Goal: Task Accomplishment & Management: Manage account settings

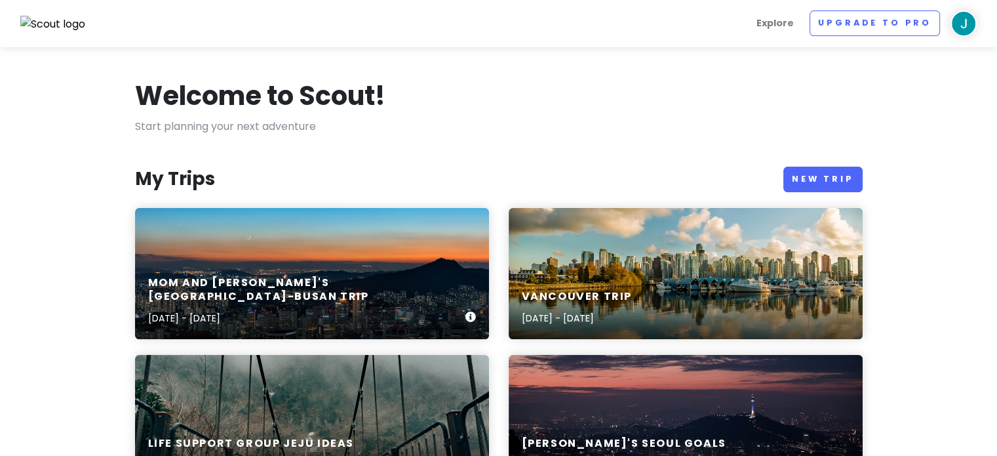
click at [291, 286] on div "Mom and [PERSON_NAME]'s [GEOGRAPHIC_DATA]-[GEOGRAPHIC_DATA] Trip [DATE] - [DATE]" at bounding box center [312, 301] width 354 height 76
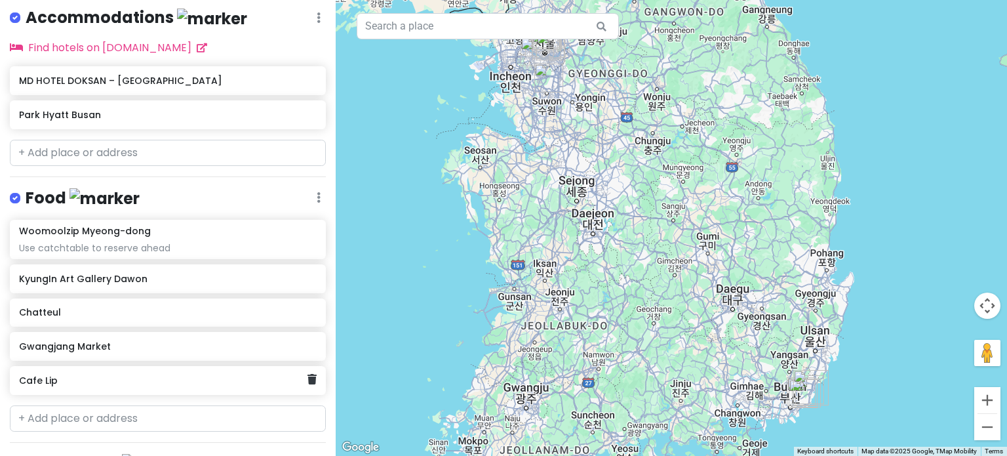
scroll to position [642, 0]
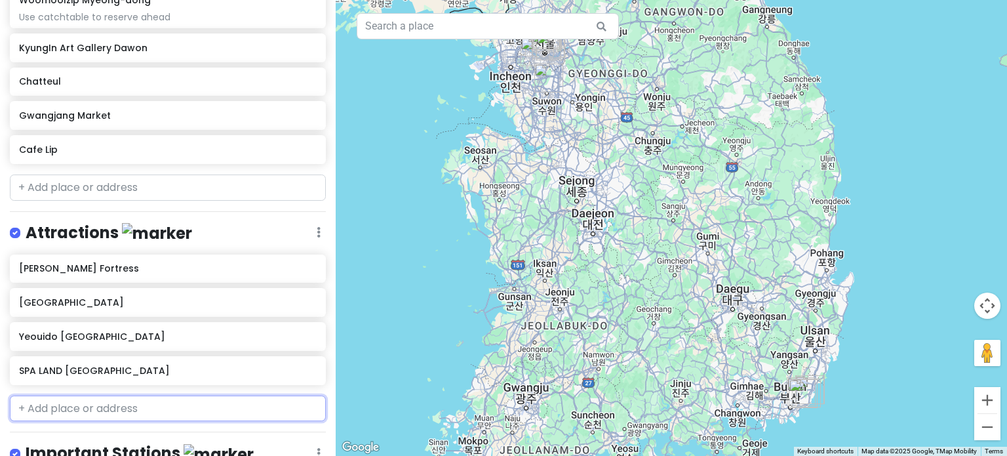
click at [142, 395] on input "text" at bounding box center [168, 408] width 316 height 26
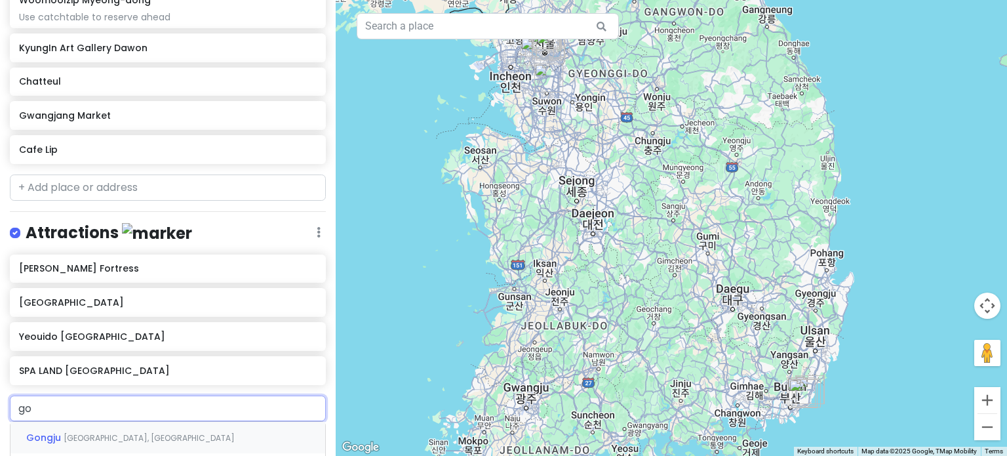
type input "g"
type input "songdo beach"
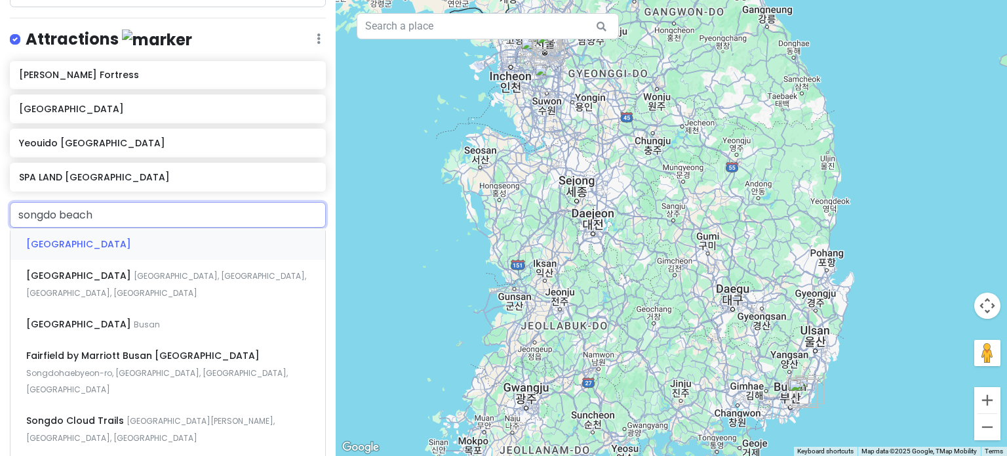
scroll to position [838, 0]
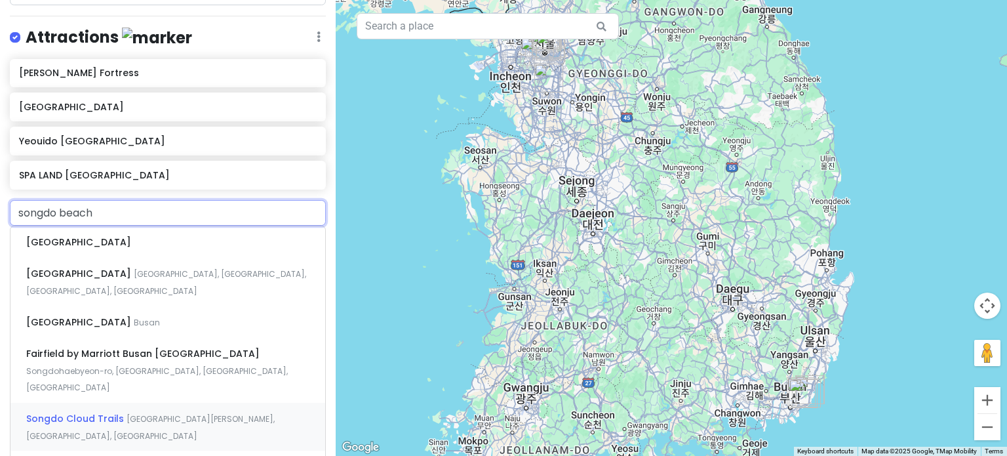
click at [148, 413] on span "[GEOGRAPHIC_DATA][PERSON_NAME], [GEOGRAPHIC_DATA], [GEOGRAPHIC_DATA]" at bounding box center [150, 427] width 248 height 28
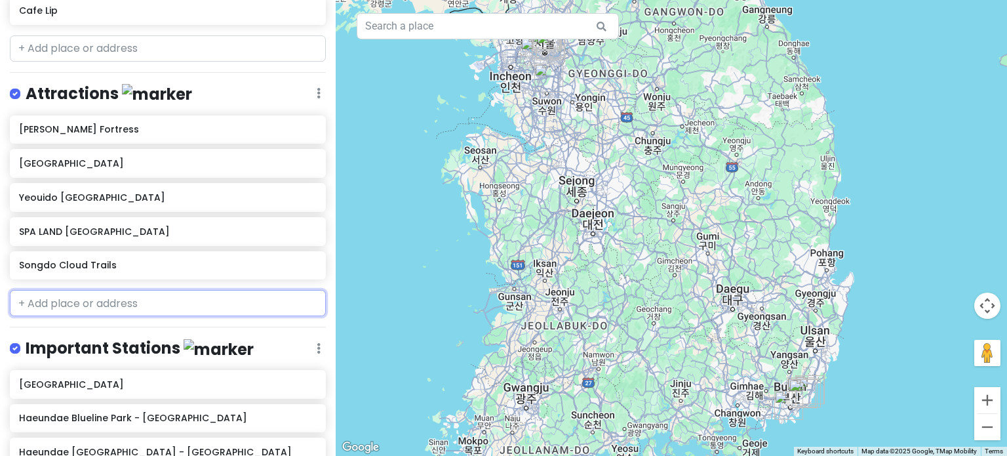
scroll to position [816, 0]
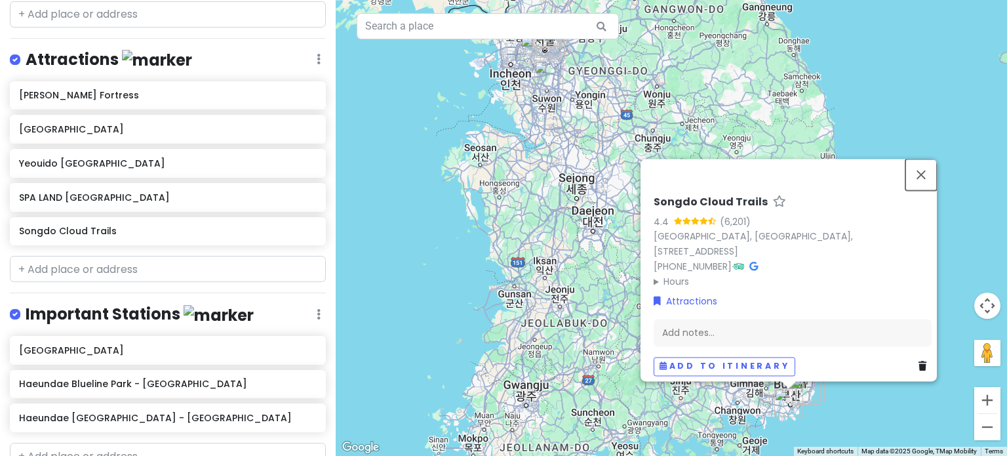
click at [932, 184] on button "Close" at bounding box center [920, 174] width 31 height 31
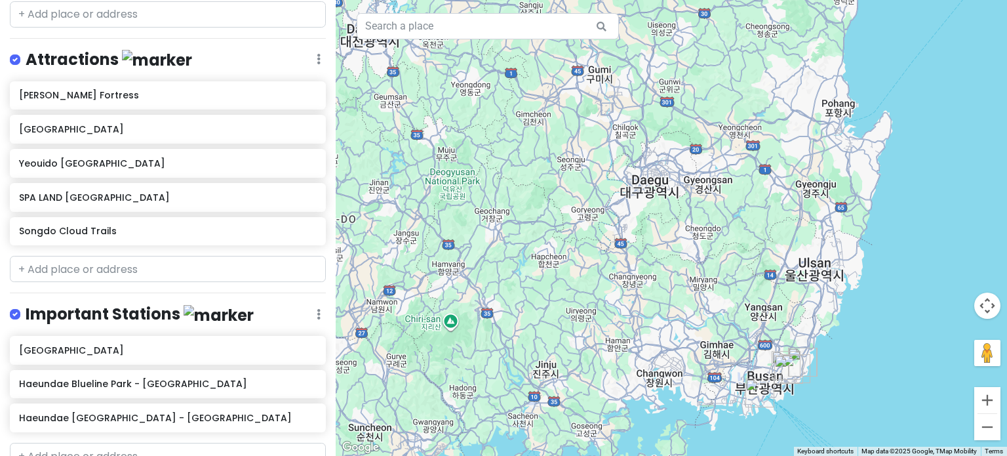
drag, startPoint x: 769, startPoint y: 393, endPoint x: 759, endPoint y: 193, distance: 199.5
click at [759, 193] on div at bounding box center [671, 228] width 671 height 456
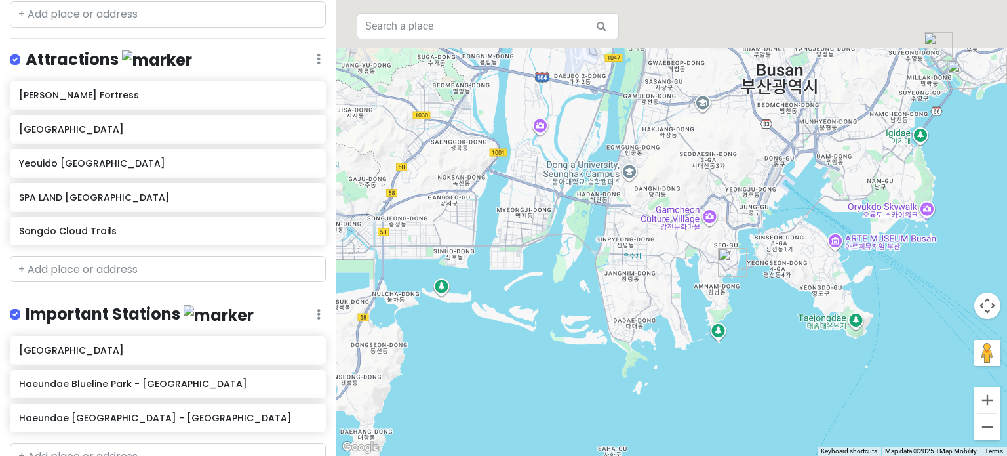
drag, startPoint x: 783, startPoint y: 212, endPoint x: 743, endPoint y: 323, distance: 117.8
click at [743, 323] on div at bounding box center [671, 228] width 671 height 456
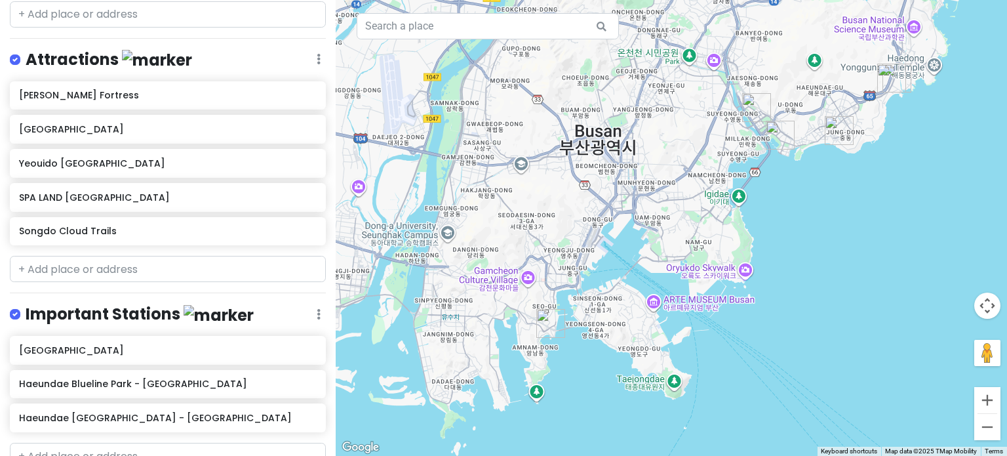
drag, startPoint x: 890, startPoint y: 245, endPoint x: 709, endPoint y: 301, distance: 188.7
click at [709, 301] on div at bounding box center [671, 228] width 671 height 456
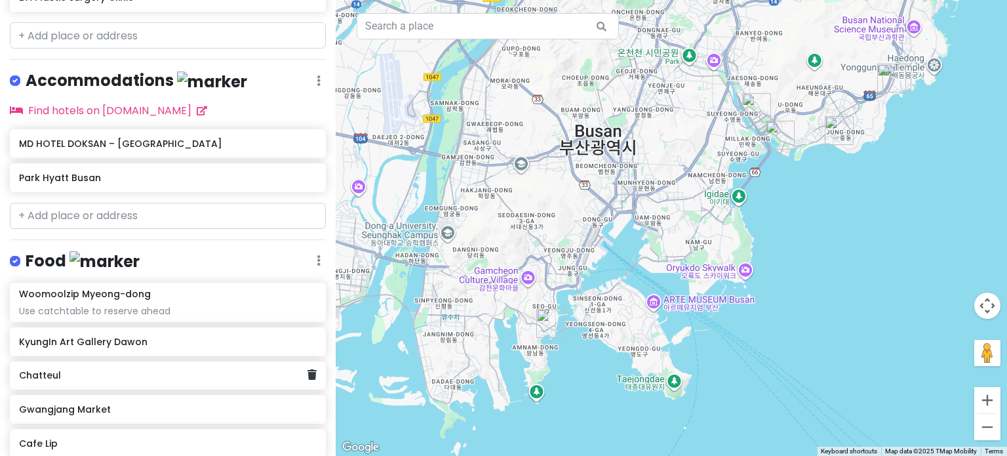
scroll to position [276, 0]
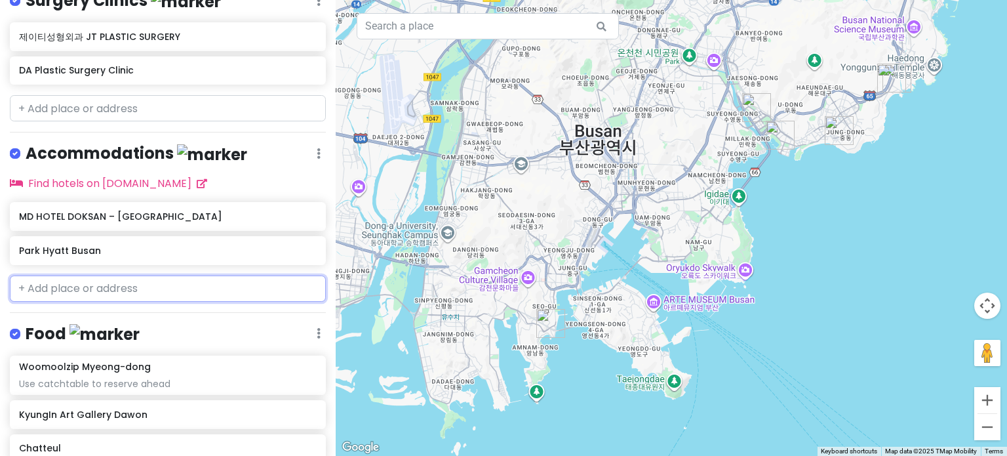
click at [178, 275] on input "text" at bounding box center [168, 288] width 316 height 26
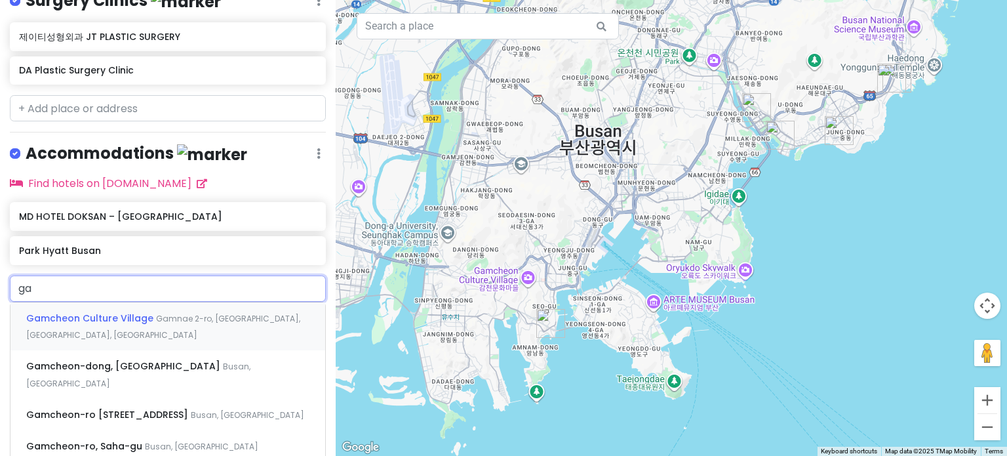
type input "g"
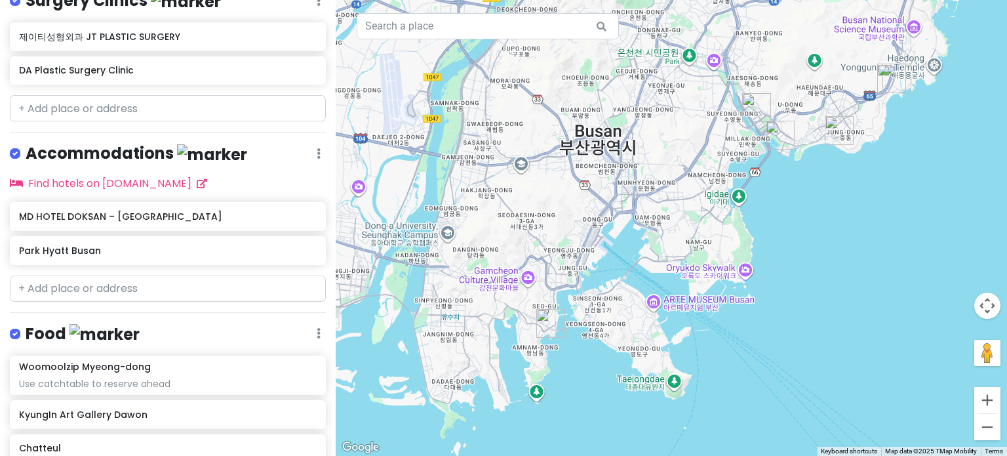
click at [189, 323] on div "Food Edit Reorder Delete List" at bounding box center [168, 336] width 316 height 27
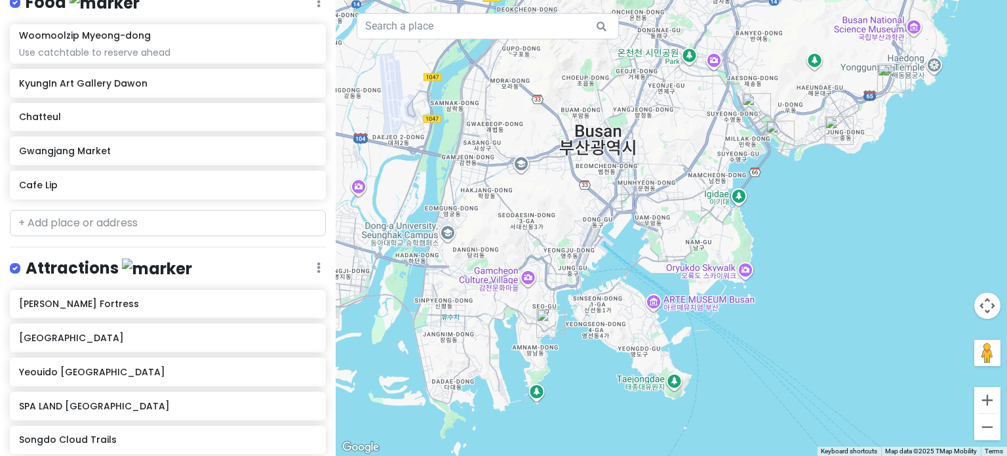
scroll to position [624, 0]
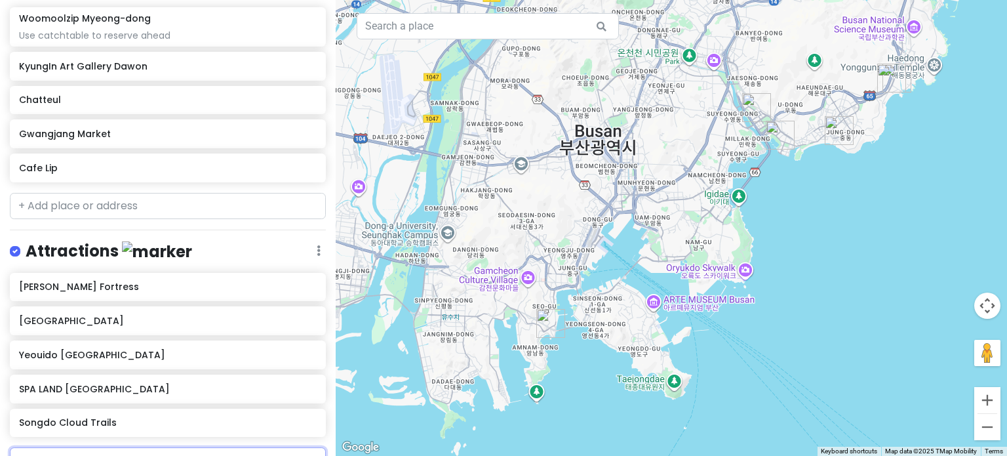
click at [123, 447] on input "text" at bounding box center [168, 460] width 316 height 26
type input "gamcheon"
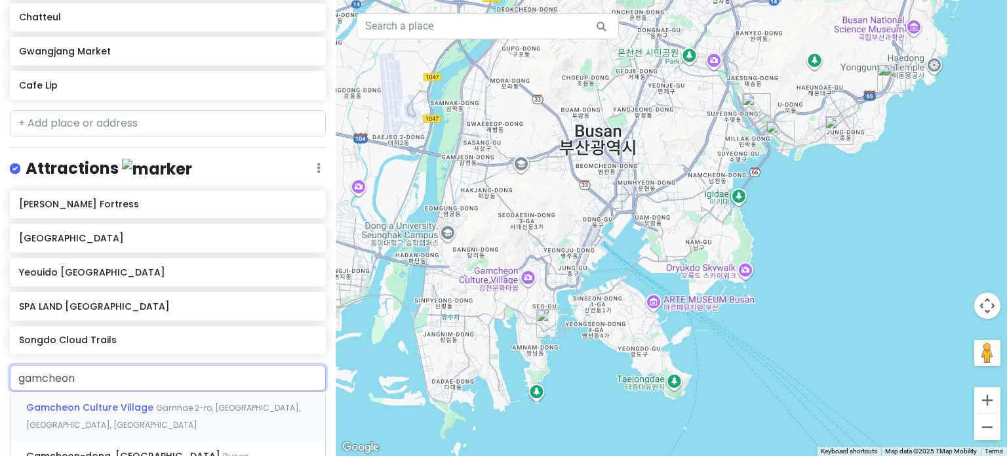
scroll to position [707, 0]
click at [144, 391] on div "Gamcheon Culture Village Gamnae 2-[GEOGRAPHIC_DATA], [GEOGRAPHIC_DATA], [GEOGRA…" at bounding box center [167, 415] width 315 height 49
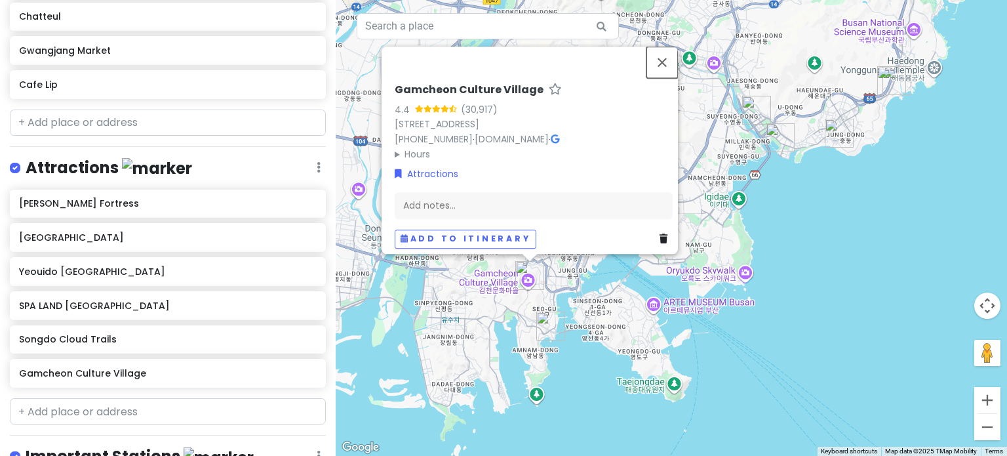
click at [669, 58] on button "Close" at bounding box center [661, 62] width 31 height 31
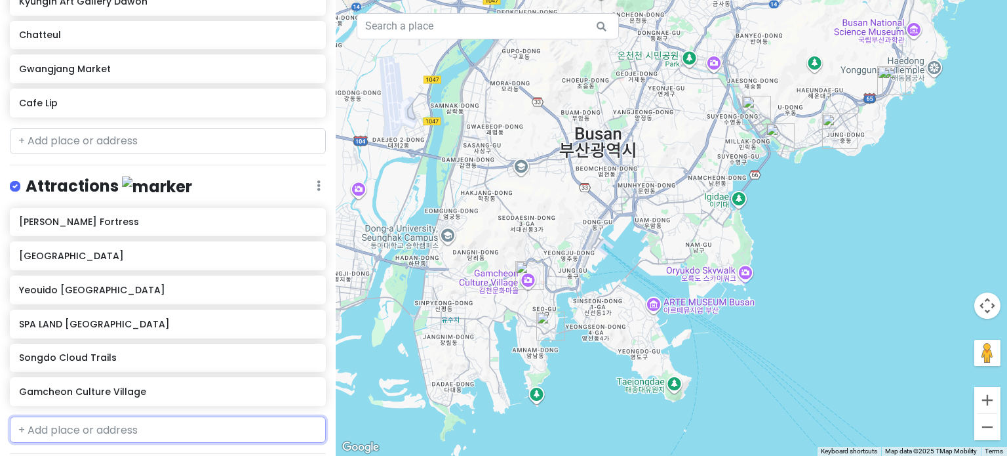
scroll to position [687, 0]
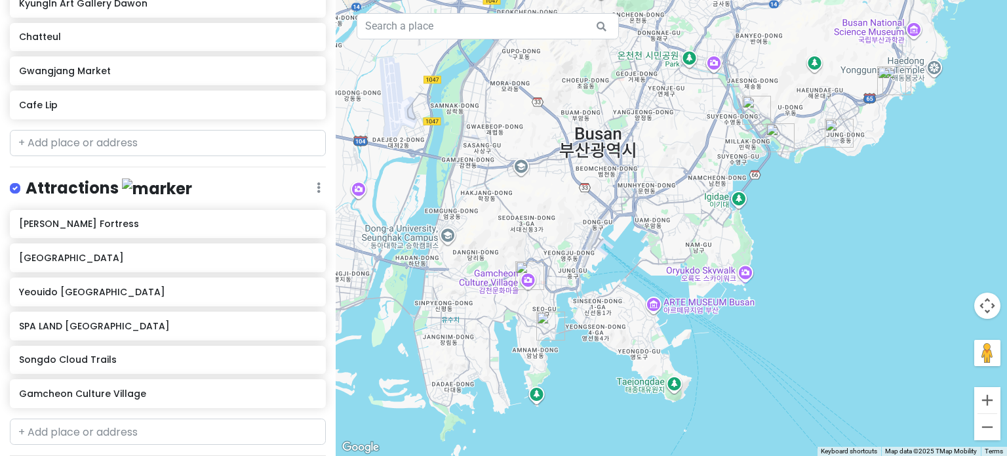
click at [745, 273] on div at bounding box center [671, 228] width 671 height 456
click at [747, 275] on div at bounding box center [671, 228] width 671 height 456
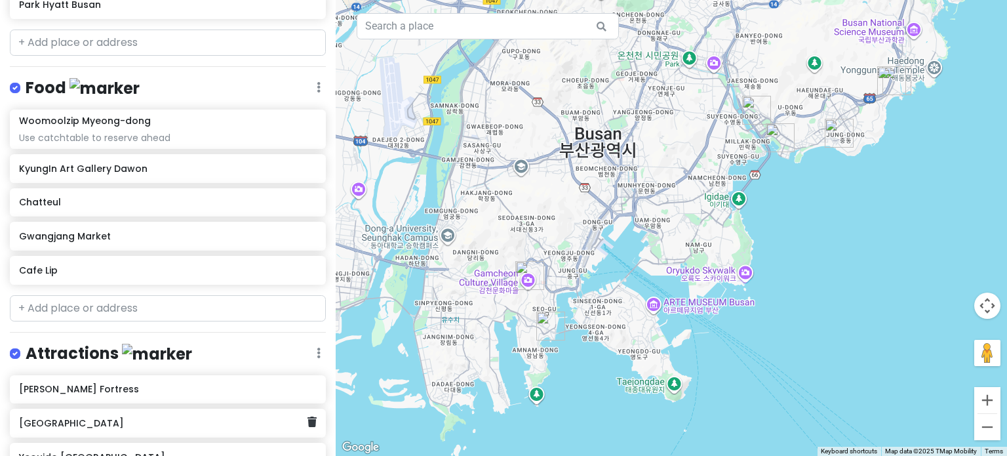
scroll to position [519, 0]
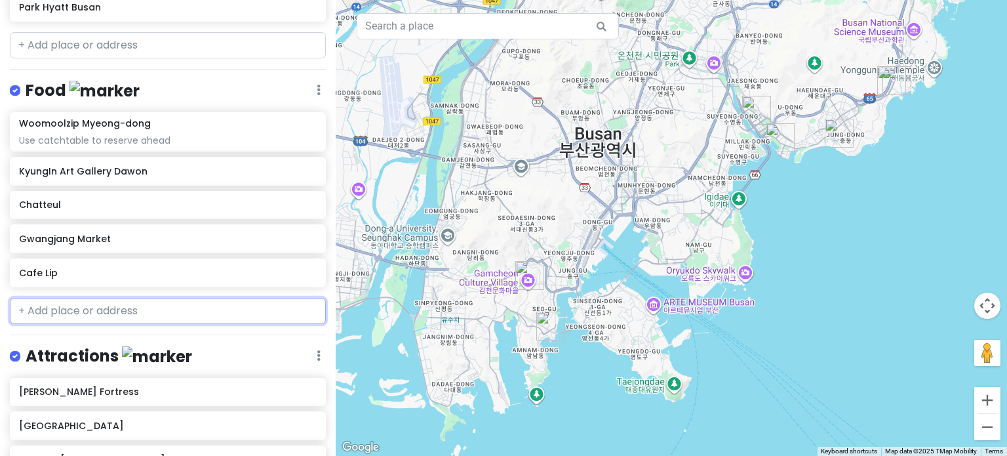
click at [124, 298] on input "text" at bounding box center [168, 311] width 316 height 26
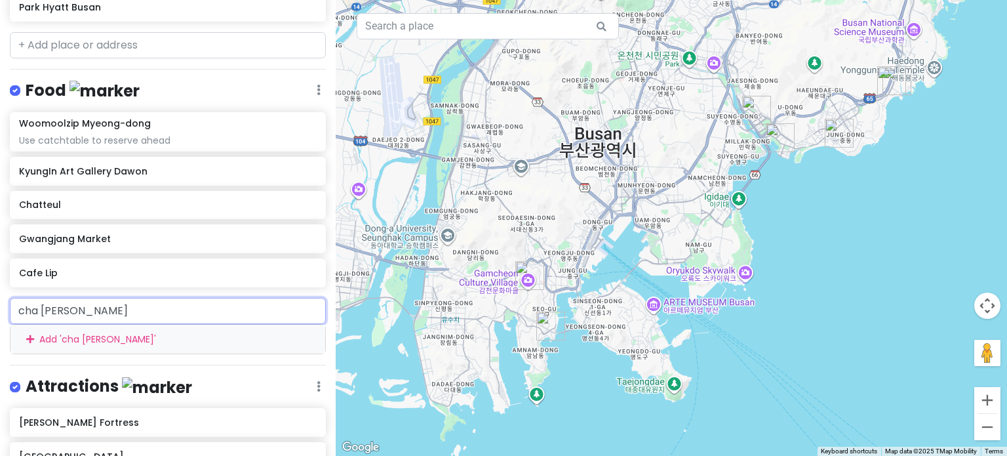
drag, startPoint x: 124, startPoint y: 247, endPoint x: 8, endPoint y: 246, distance: 116.0
drag, startPoint x: 8, startPoint y: 246, endPoint x: 269, endPoint y: 251, distance: 261.0
click at [269, 298] on input "cha [PERSON_NAME]" at bounding box center [168, 311] width 316 height 26
type input "chaseon"
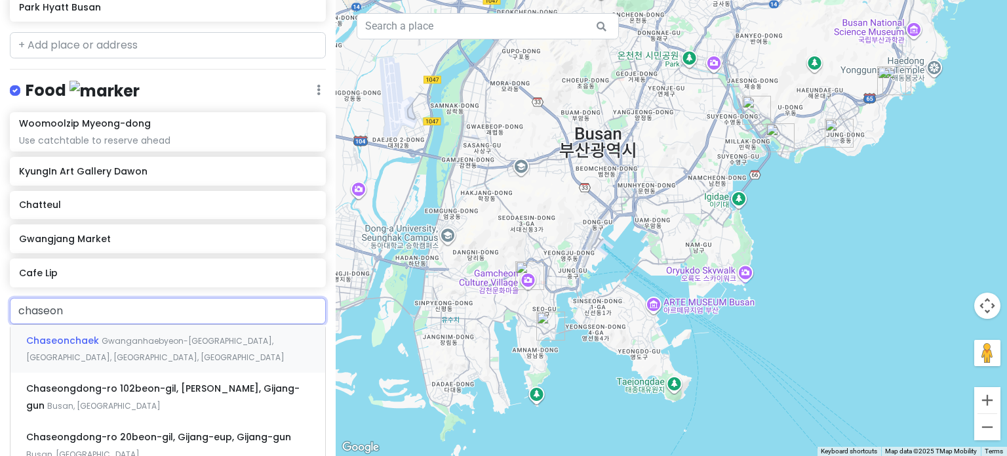
click at [158, 335] on span "Gwanganhaebyeon-[GEOGRAPHIC_DATA], [GEOGRAPHIC_DATA], [GEOGRAPHIC_DATA], [GEOGR…" at bounding box center [155, 349] width 258 height 28
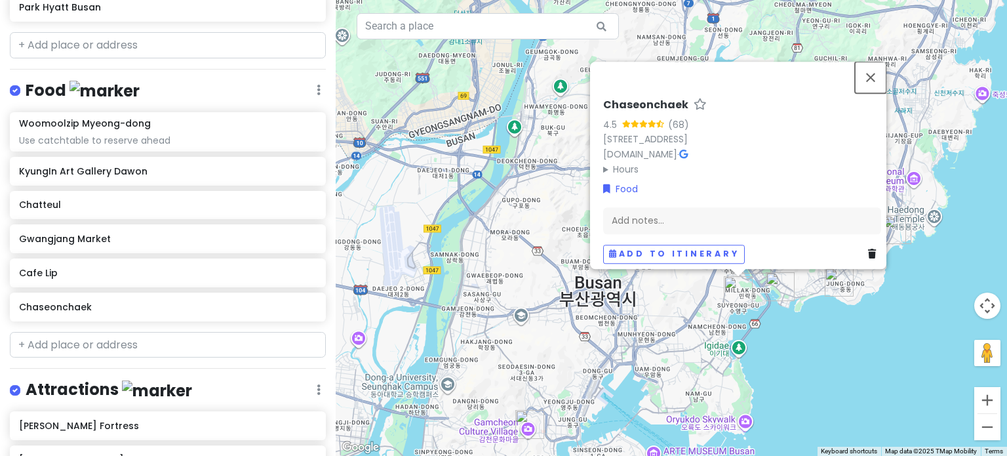
click at [880, 62] on button "Close" at bounding box center [870, 77] width 31 height 31
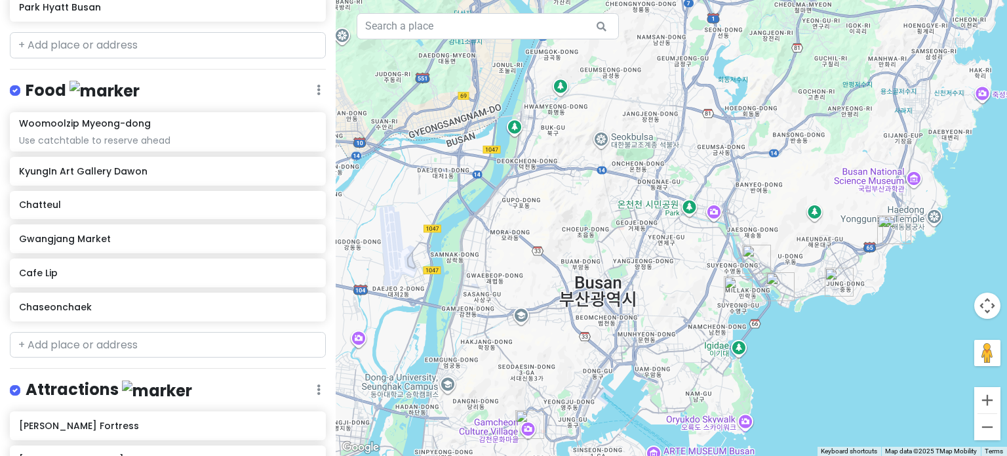
click at [835, 273] on img "Haeundae Blueline Park - Mipo Station" at bounding box center [838, 281] width 39 height 39
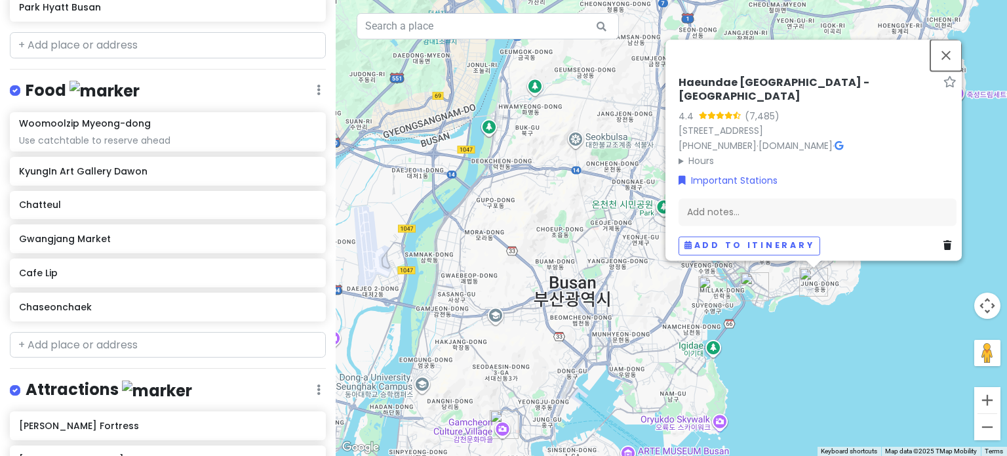
click at [954, 62] on button "Close" at bounding box center [945, 54] width 31 height 31
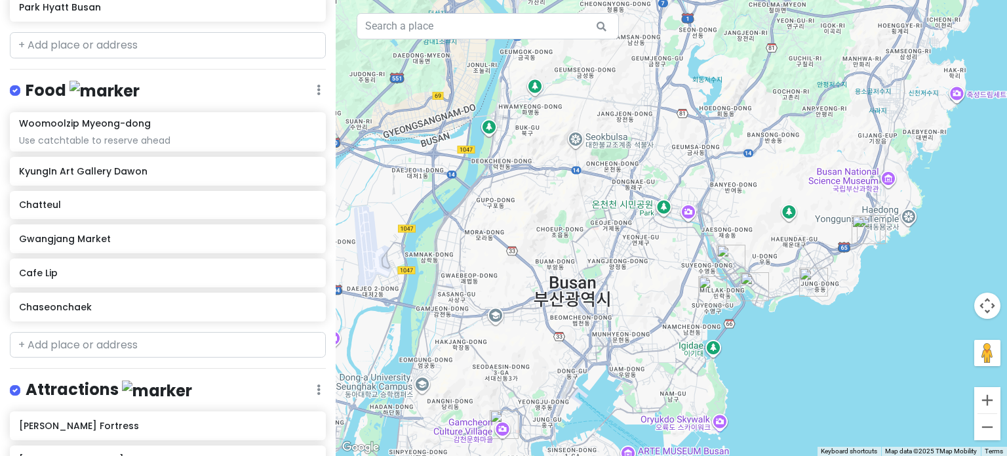
click at [751, 281] on img "Park Hyatt Busan" at bounding box center [754, 286] width 39 height 39
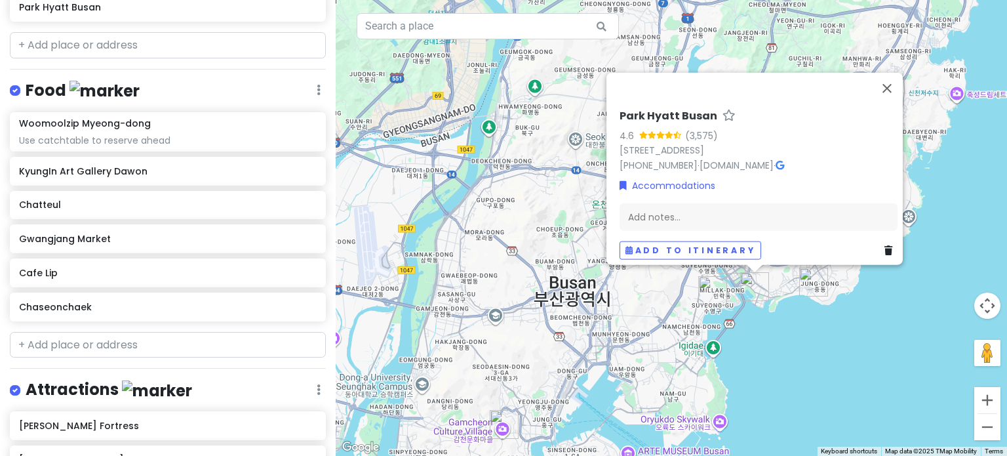
click at [798, 321] on div "Park Hyatt Busan 4.6 (3,575) [STREET_ADDRESS] [PHONE_NUMBER] · [DOMAIN_NAME] · …" at bounding box center [671, 228] width 671 height 456
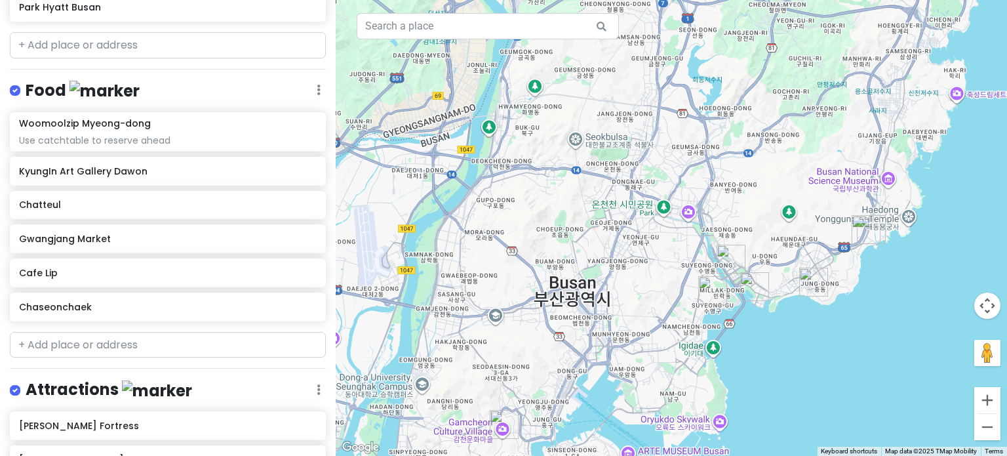
click at [869, 232] on img "Haeundae Blueline Park - Songjeong Station" at bounding box center [865, 229] width 39 height 39
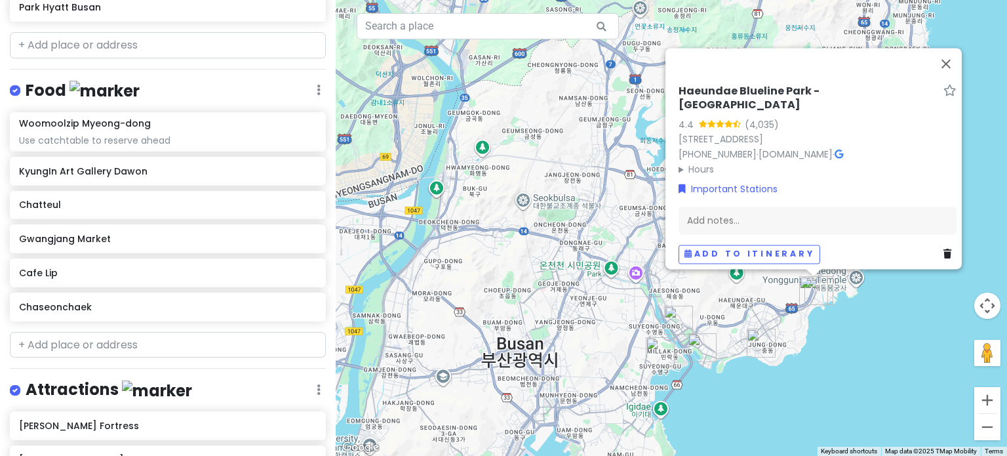
click at [699, 348] on img "Park Hyatt Busan" at bounding box center [701, 347] width 39 height 39
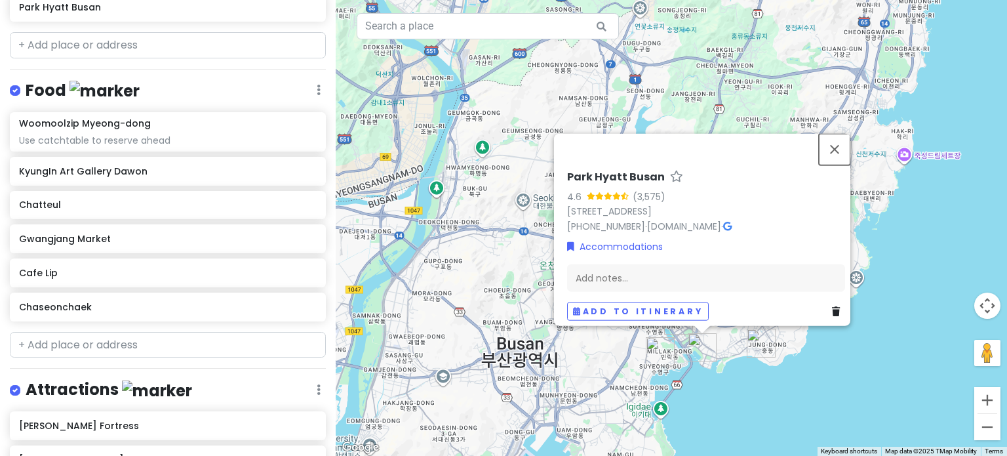
click at [836, 141] on button "Close" at bounding box center [834, 148] width 31 height 31
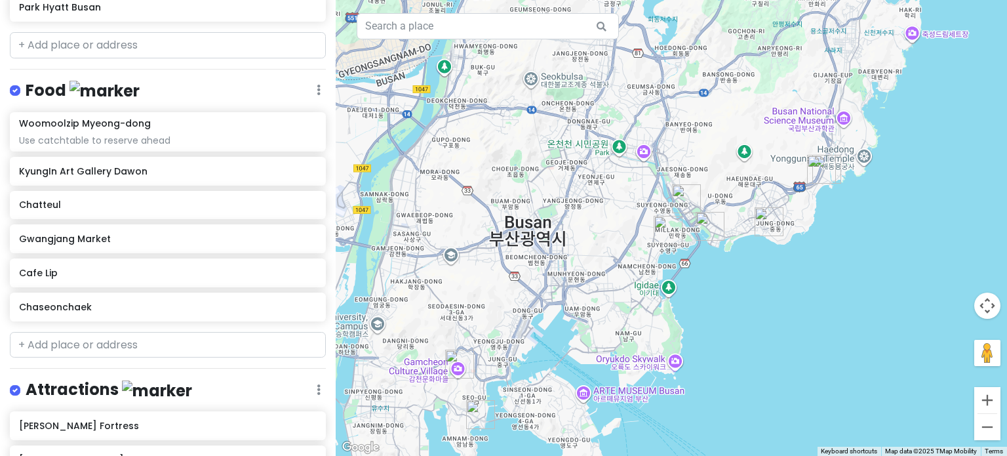
drag, startPoint x: 703, startPoint y: 416, endPoint x: 719, endPoint y: 277, distance: 139.8
click at [719, 277] on div at bounding box center [671, 228] width 671 height 456
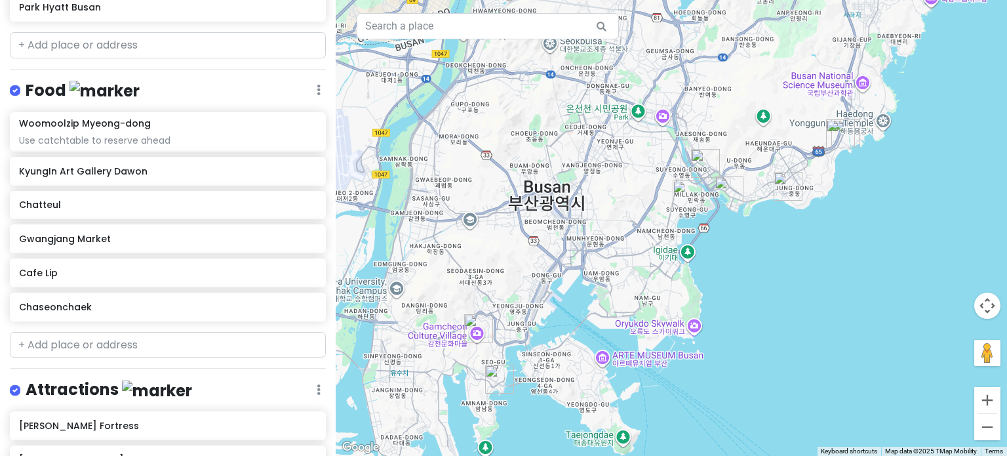
click at [499, 374] on img "Songdo Cloud Trails" at bounding box center [499, 378] width 39 height 39
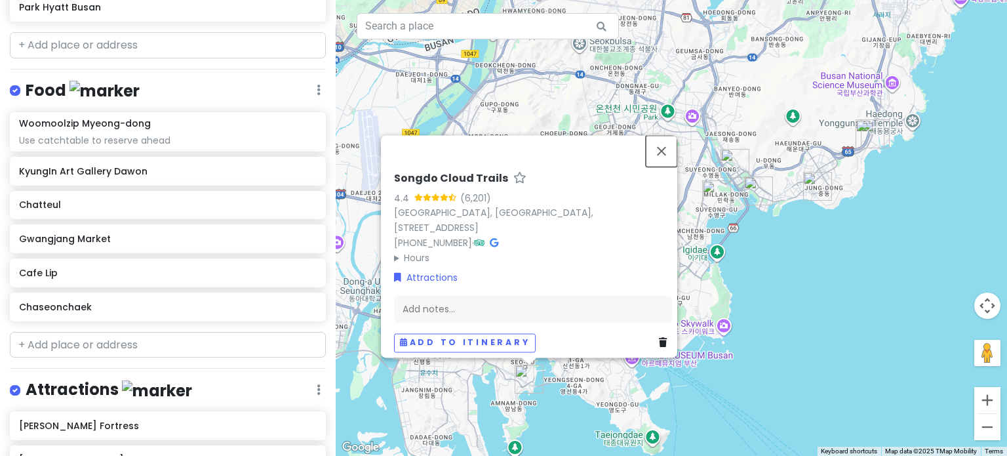
click at [665, 161] on button "Close" at bounding box center [661, 150] width 31 height 31
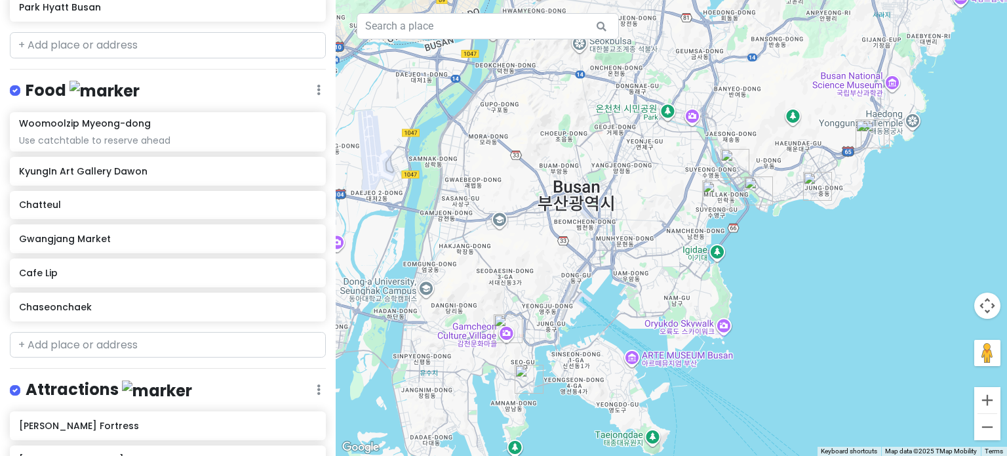
click at [732, 167] on img "SPA LAND Centum City" at bounding box center [734, 163] width 39 height 39
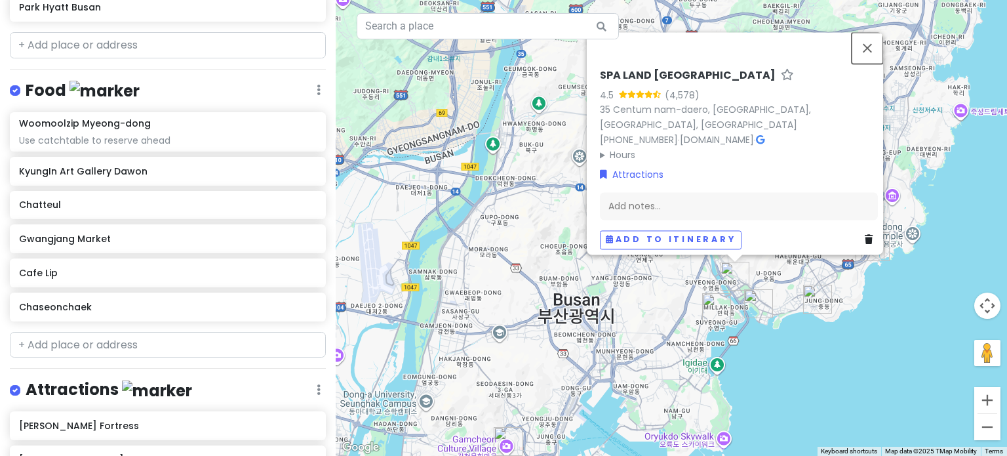
click at [871, 58] on button "Close" at bounding box center [867, 47] width 31 height 31
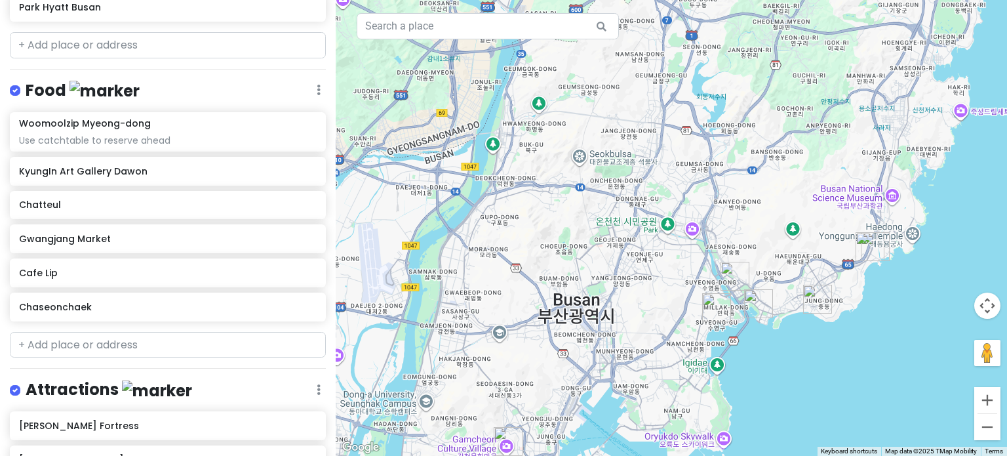
click at [755, 309] on img "Park Hyatt Busan" at bounding box center [758, 303] width 39 height 39
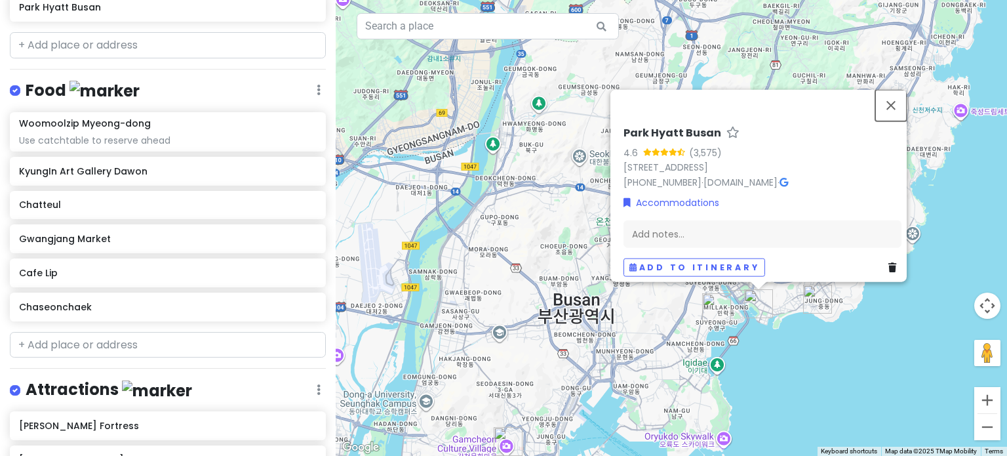
click at [899, 104] on button "Close" at bounding box center [890, 104] width 31 height 31
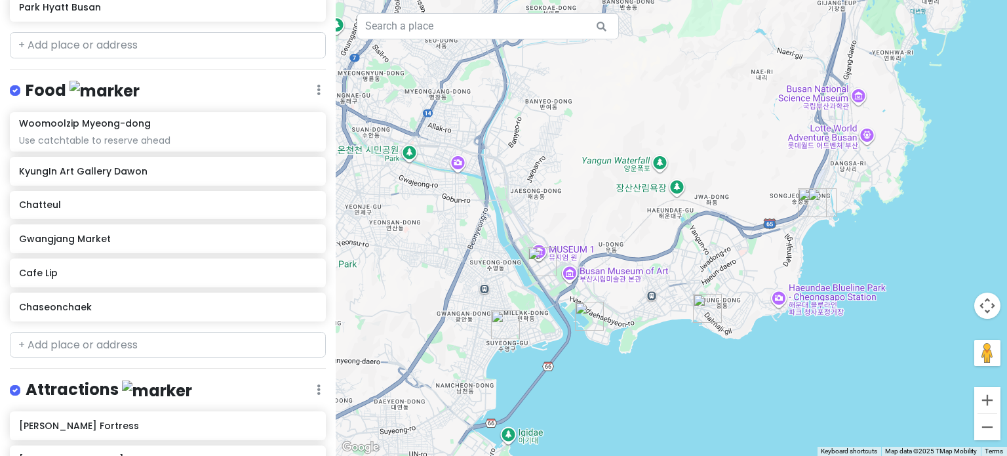
drag, startPoint x: 867, startPoint y: 364, endPoint x: 742, endPoint y: 356, distance: 124.8
click at [742, 356] on div at bounding box center [671, 228] width 671 height 456
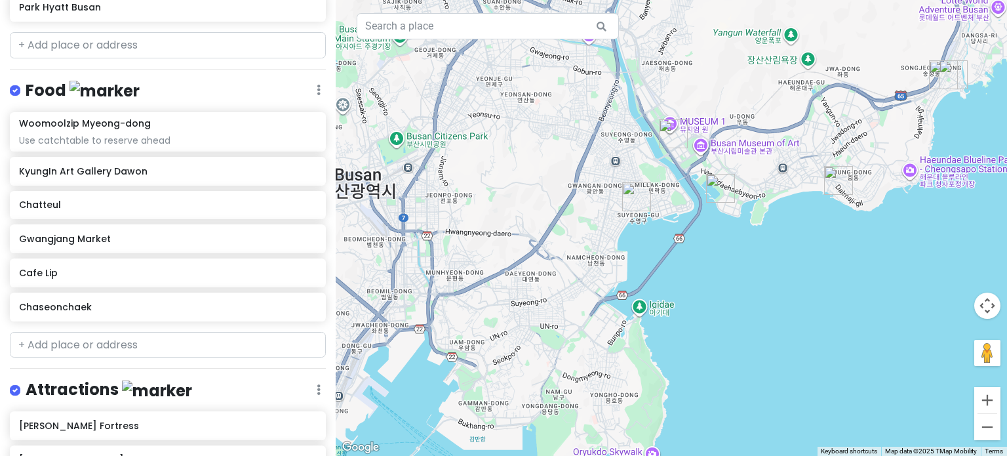
drag, startPoint x: 561, startPoint y: 420, endPoint x: 711, endPoint y: 291, distance: 197.1
click at [711, 291] on div at bounding box center [671, 228] width 671 height 456
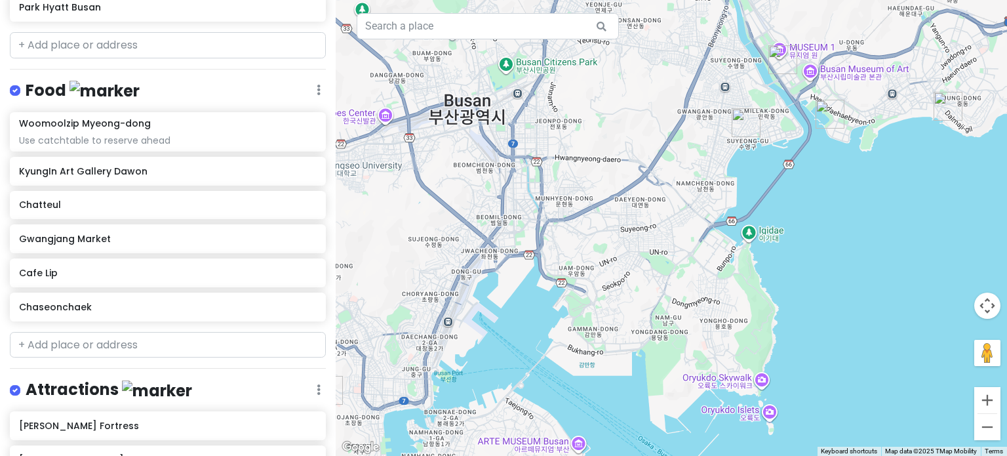
drag, startPoint x: 692, startPoint y: 343, endPoint x: 816, endPoint y: 256, distance: 150.6
click at [816, 256] on div at bounding box center [671, 228] width 671 height 456
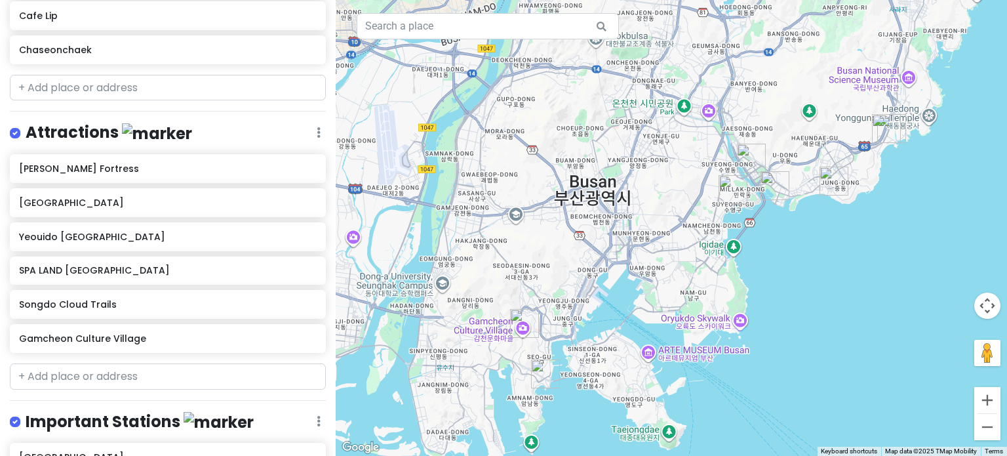
scroll to position [810, 0]
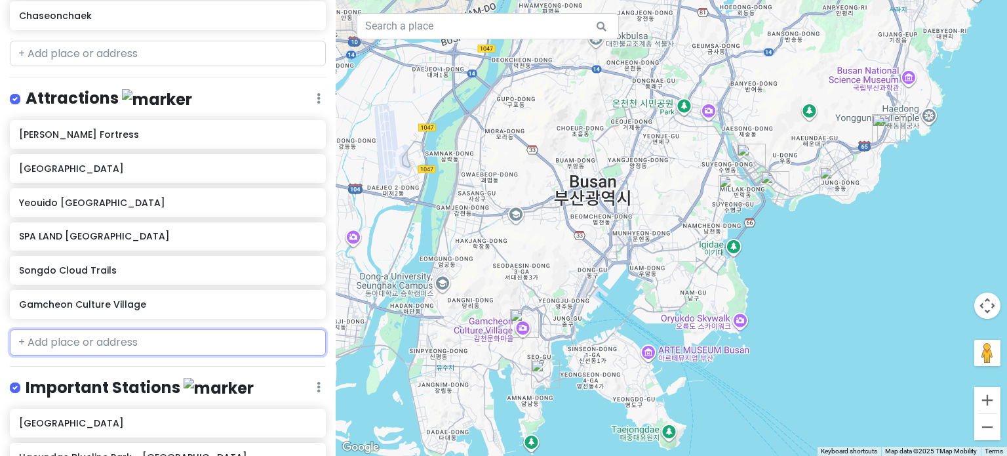
click at [120, 329] on input "text" at bounding box center [168, 342] width 316 height 26
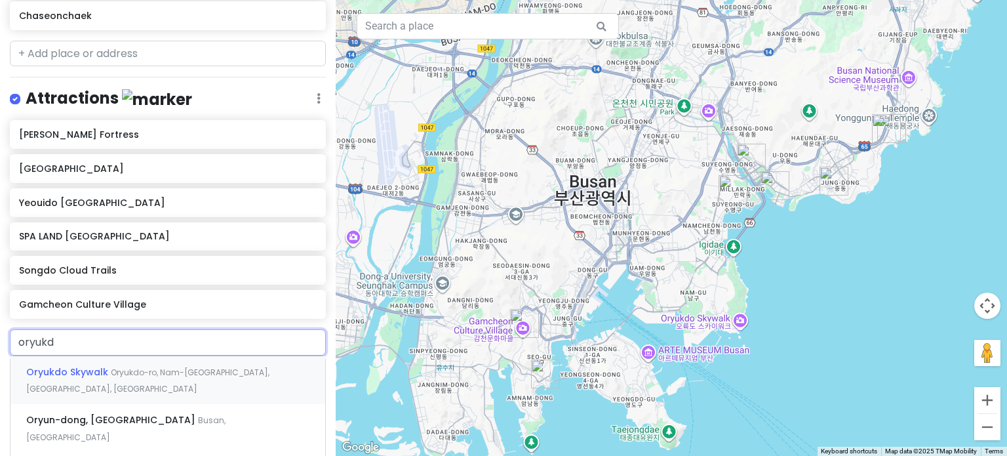
type input "oryukdo"
click at [130, 366] on span "Oryukdo-ro, Nam-[GEOGRAPHIC_DATA], [GEOGRAPHIC_DATA], [GEOGRAPHIC_DATA]" at bounding box center [147, 380] width 243 height 28
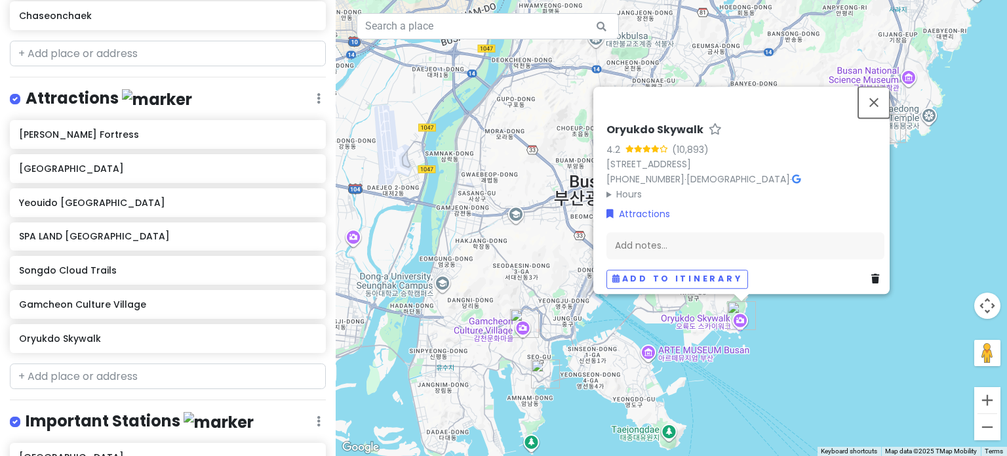
click at [882, 98] on button "Close" at bounding box center [873, 102] width 31 height 31
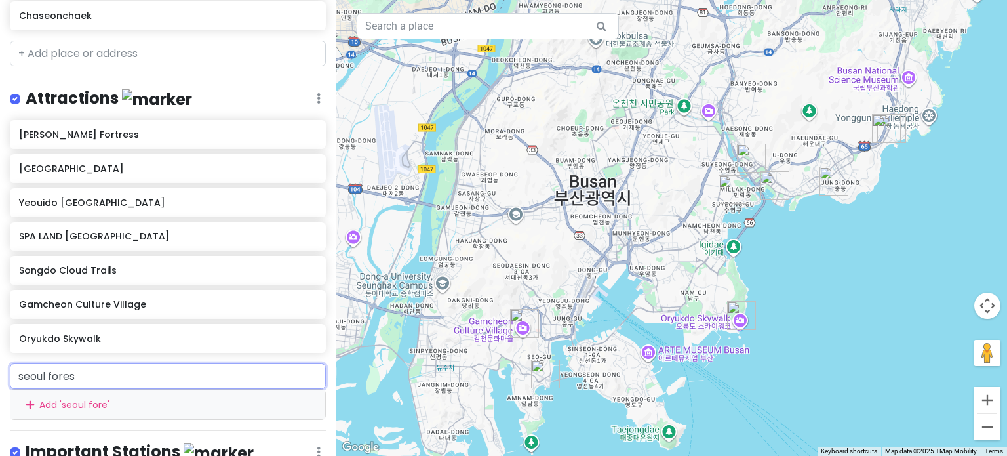
type input "seoul forest"
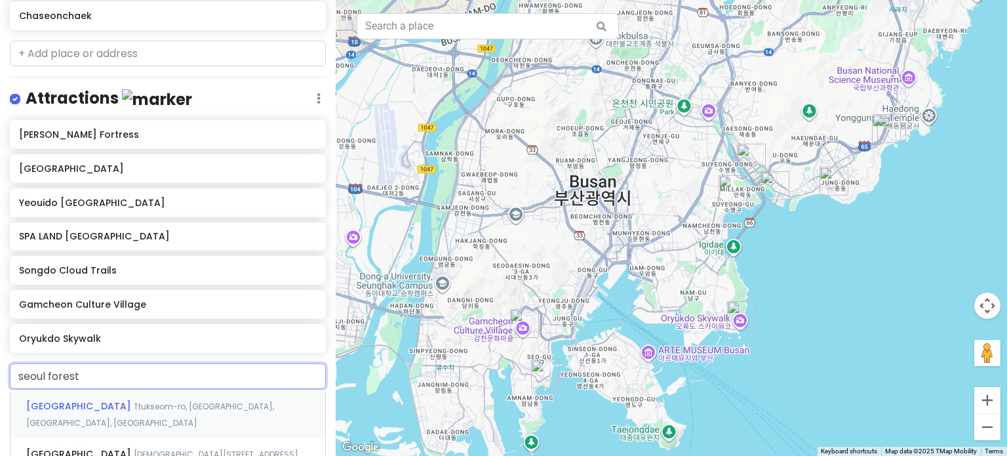
click at [197, 401] on span "Ttukseom-ro, [GEOGRAPHIC_DATA], [GEOGRAPHIC_DATA], [GEOGRAPHIC_DATA]" at bounding box center [150, 415] width 248 height 28
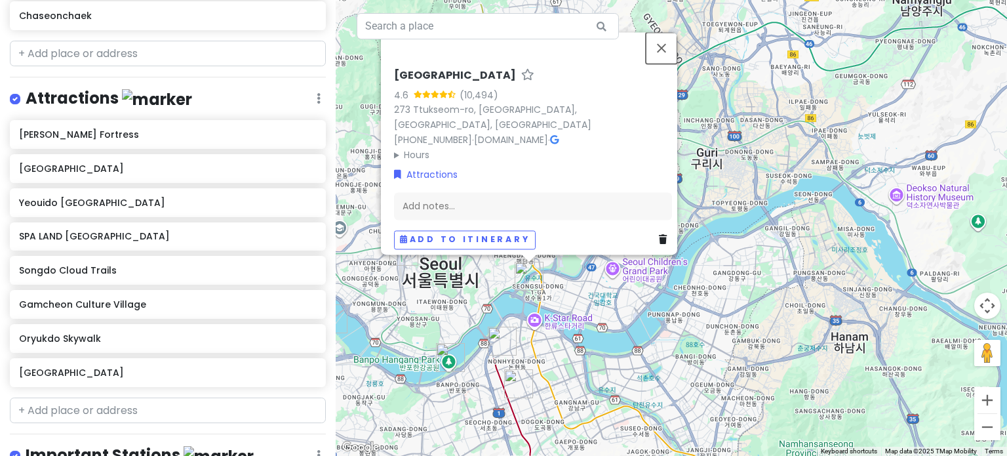
click at [666, 57] on button "Close" at bounding box center [661, 47] width 31 height 31
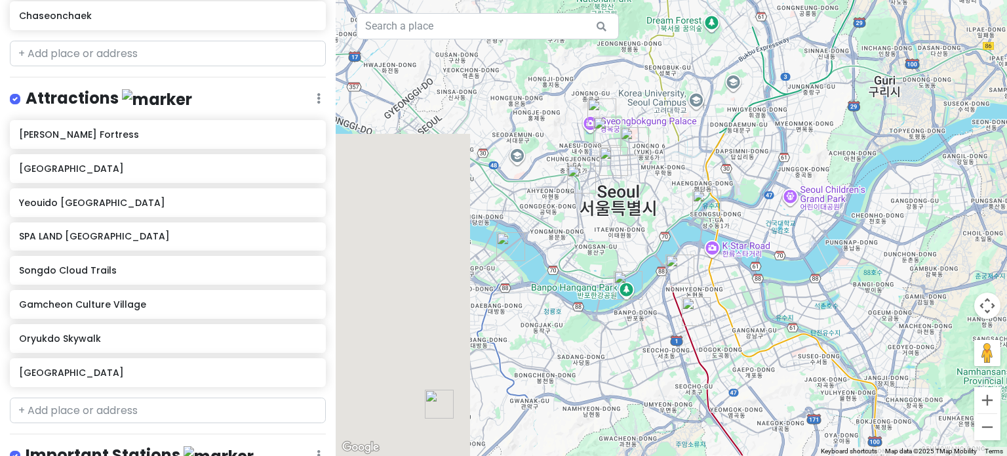
drag, startPoint x: 430, startPoint y: 288, endPoint x: 618, endPoint y: 210, distance: 203.1
click at [618, 210] on div at bounding box center [671, 228] width 671 height 456
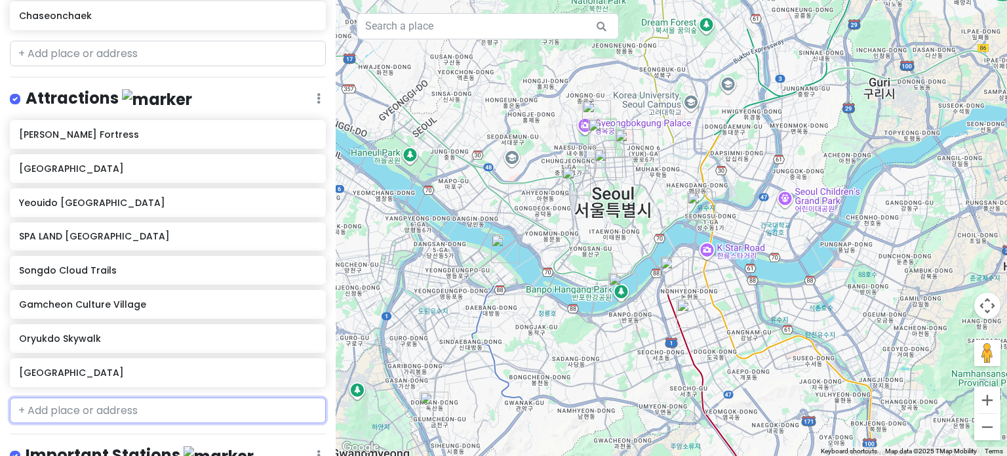
click at [147, 397] on input "text" at bounding box center [168, 410] width 316 height 26
type input "ttuk"
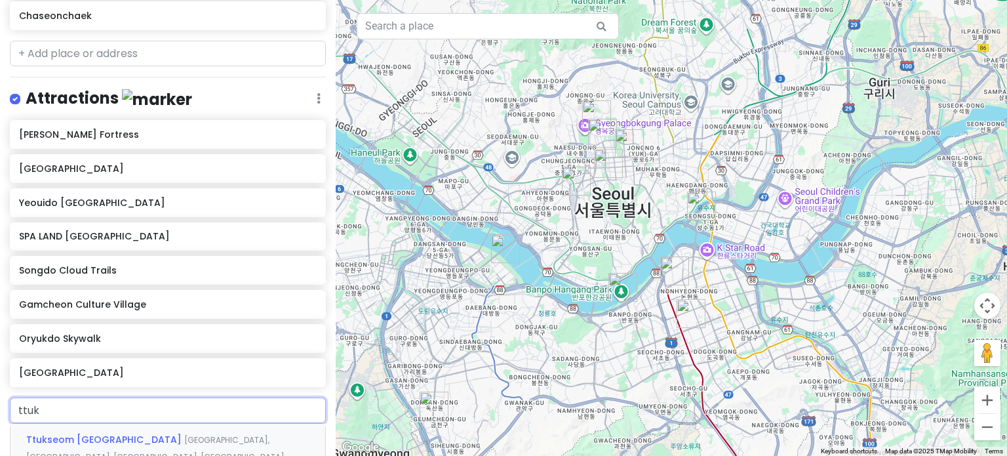
click at [130, 433] on span "Ttukseom [GEOGRAPHIC_DATA]" at bounding box center [105, 439] width 158 height 13
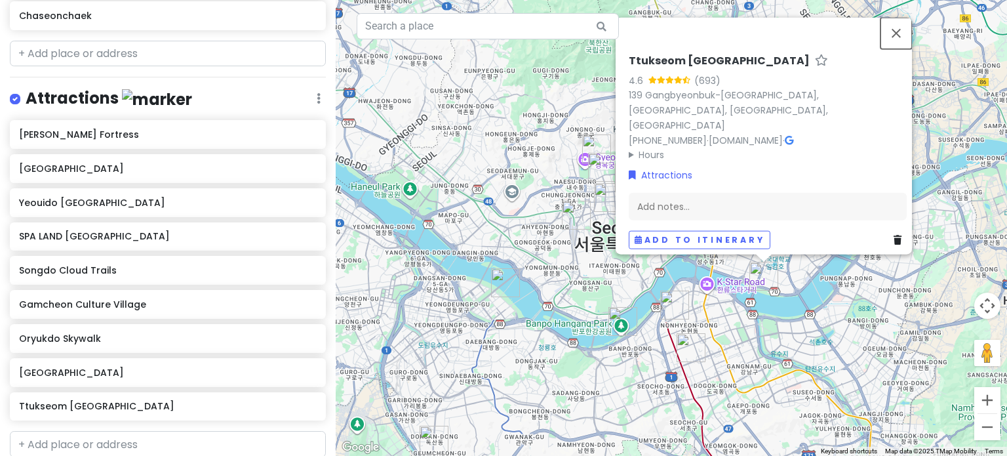
click at [897, 49] on button "Close" at bounding box center [895, 32] width 31 height 31
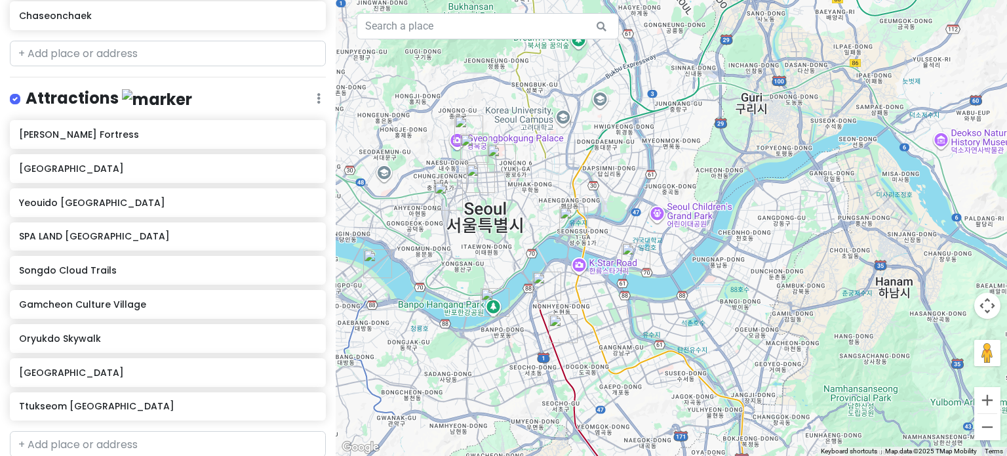
drag, startPoint x: 795, startPoint y: 315, endPoint x: 657, endPoint y: 294, distance: 140.0
click at [657, 294] on div at bounding box center [671, 228] width 671 height 456
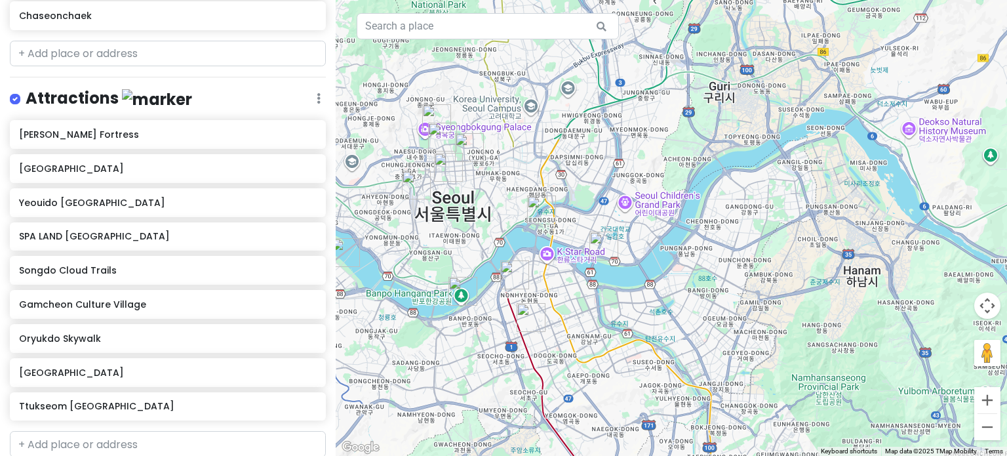
click at [538, 212] on img "Seoul Forest Park" at bounding box center [541, 209] width 39 height 39
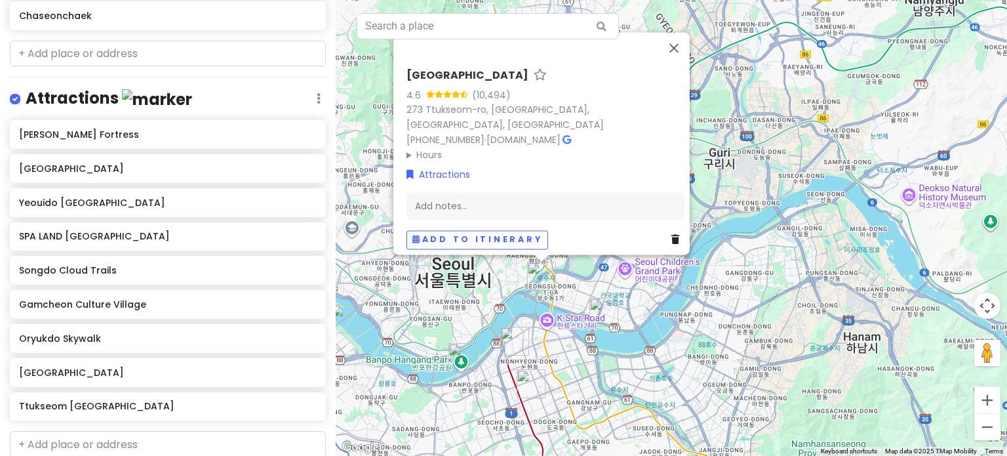
click at [772, 289] on div "[GEOGRAPHIC_DATA] 4.6 (10,494) [STREET_ADDRESS] [PHONE_NUMBER] · [DOMAIN_NAME] …" at bounding box center [671, 228] width 671 height 456
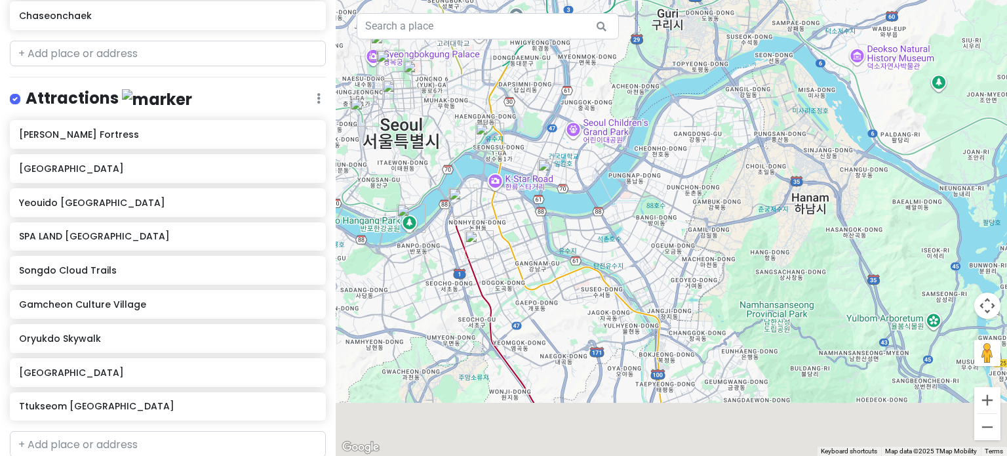
drag, startPoint x: 760, startPoint y: 292, endPoint x: 700, endPoint y: 128, distance: 175.0
click at [700, 128] on div at bounding box center [671, 228] width 671 height 456
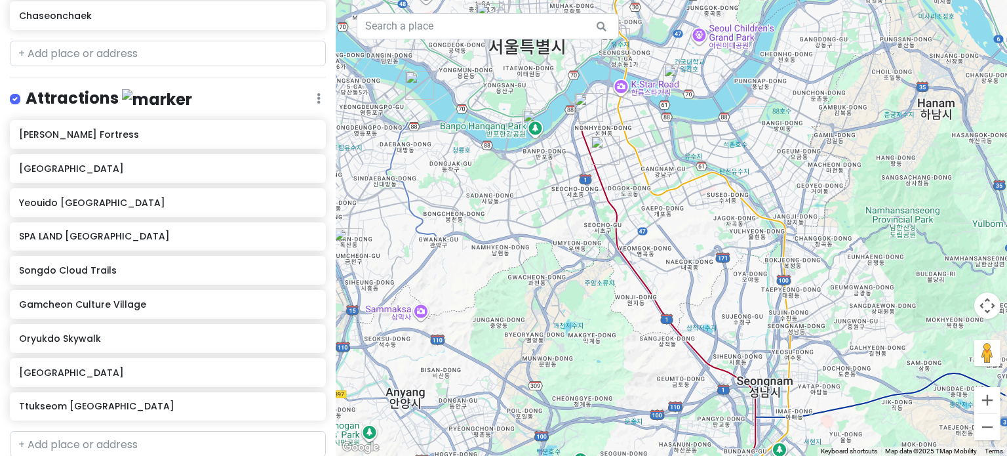
drag, startPoint x: 577, startPoint y: 230, endPoint x: 789, endPoint y: 157, distance: 224.7
click at [789, 157] on div at bounding box center [671, 228] width 671 height 456
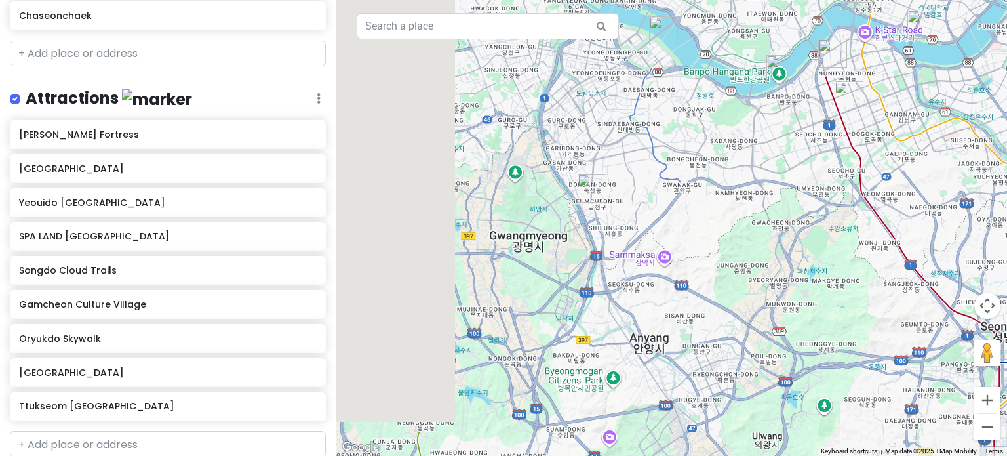
drag, startPoint x: 699, startPoint y: 267, endPoint x: 881, endPoint y: 216, distance: 188.7
click at [881, 216] on div at bounding box center [671, 228] width 671 height 456
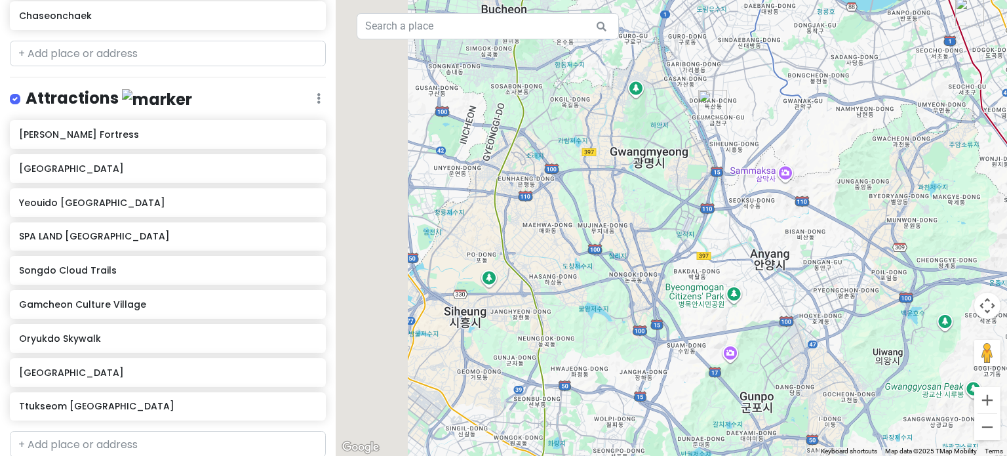
drag, startPoint x: 768, startPoint y: 254, endPoint x: 981, endPoint y: 232, distance: 214.2
click at [981, 232] on div at bounding box center [671, 228] width 671 height 456
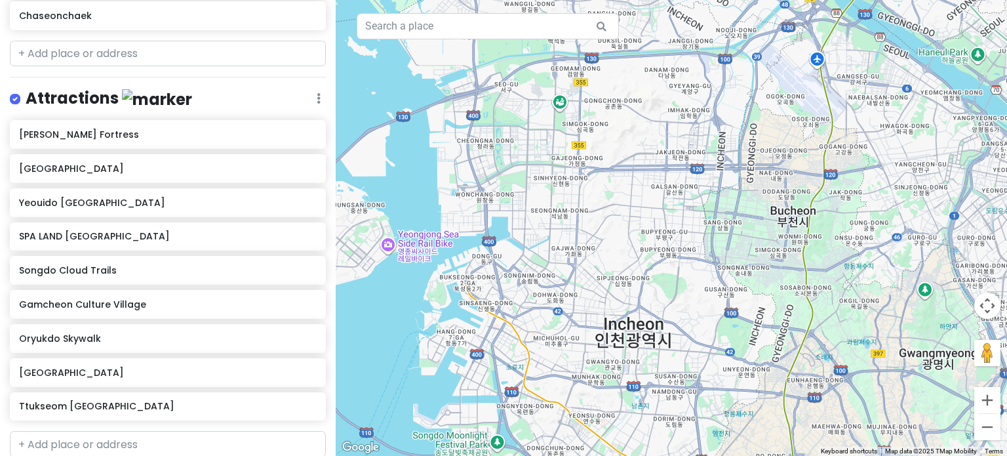
drag, startPoint x: 872, startPoint y: 209, endPoint x: 627, endPoint y: 330, distance: 273.5
click at [627, 330] on div at bounding box center [671, 228] width 671 height 456
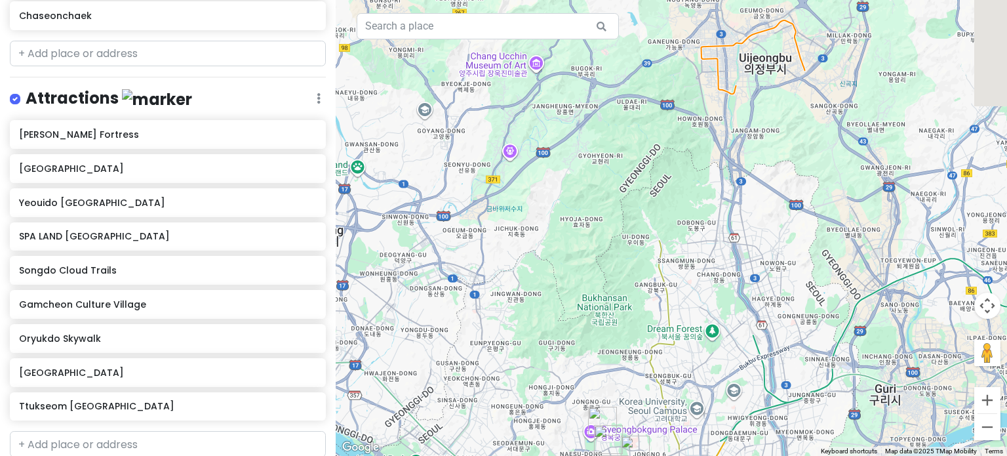
drag, startPoint x: 627, startPoint y: 191, endPoint x: 469, endPoint y: 393, distance: 256.4
click at [469, 393] on div at bounding box center [671, 228] width 671 height 456
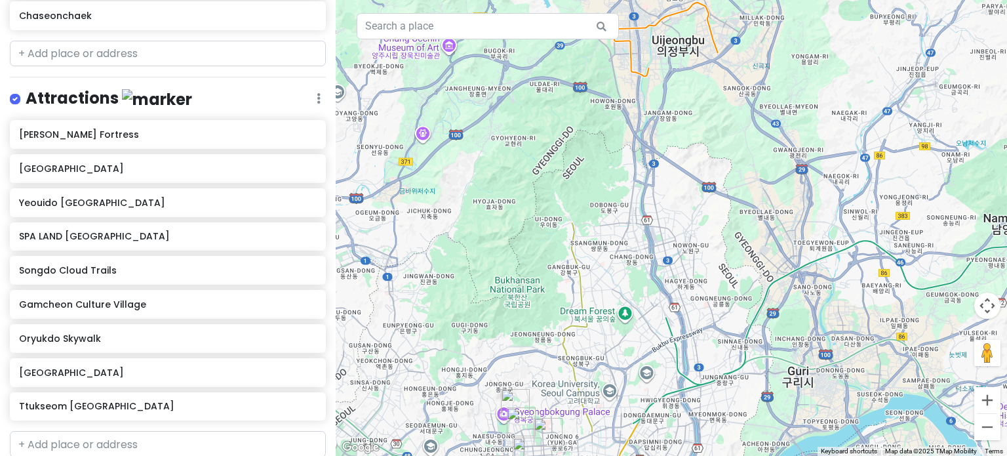
drag, startPoint x: 700, startPoint y: 352, endPoint x: 404, endPoint y: 256, distance: 310.8
click at [404, 256] on div at bounding box center [671, 228] width 671 height 456
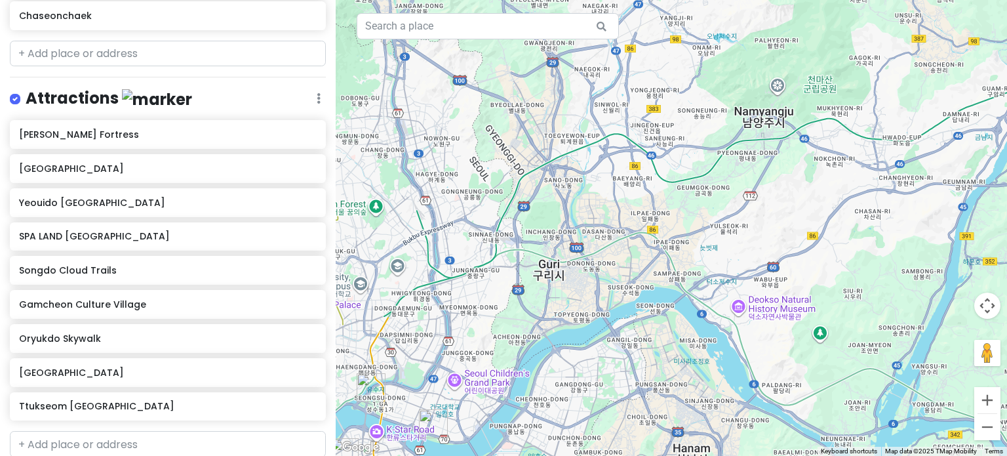
drag, startPoint x: 404, startPoint y: 256, endPoint x: 552, endPoint y: 113, distance: 205.4
click at [552, 113] on div at bounding box center [671, 228] width 671 height 456
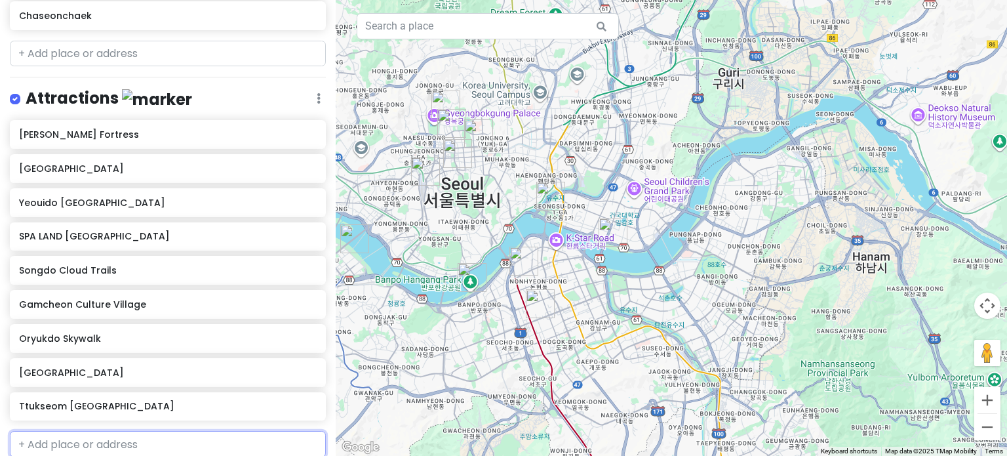
click at [126, 431] on input "text" at bounding box center [168, 444] width 316 height 26
type input "cheong"
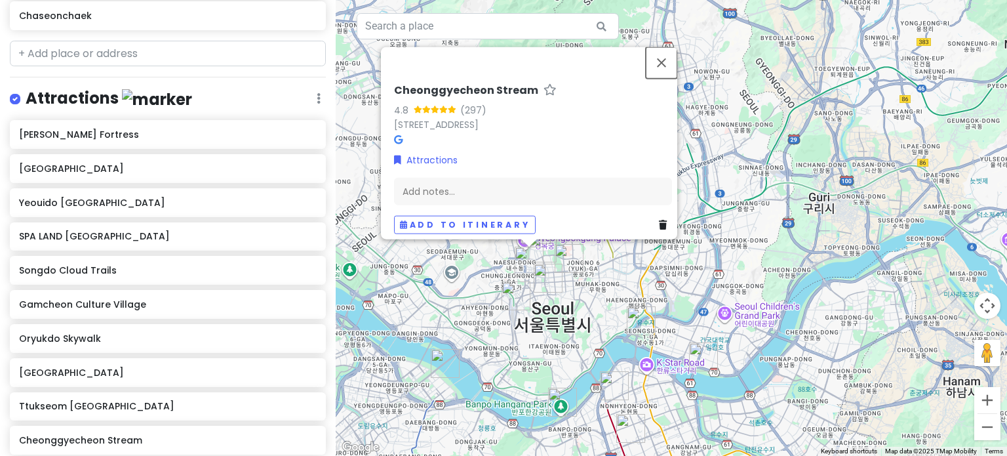
click at [666, 52] on button "Close" at bounding box center [661, 62] width 31 height 31
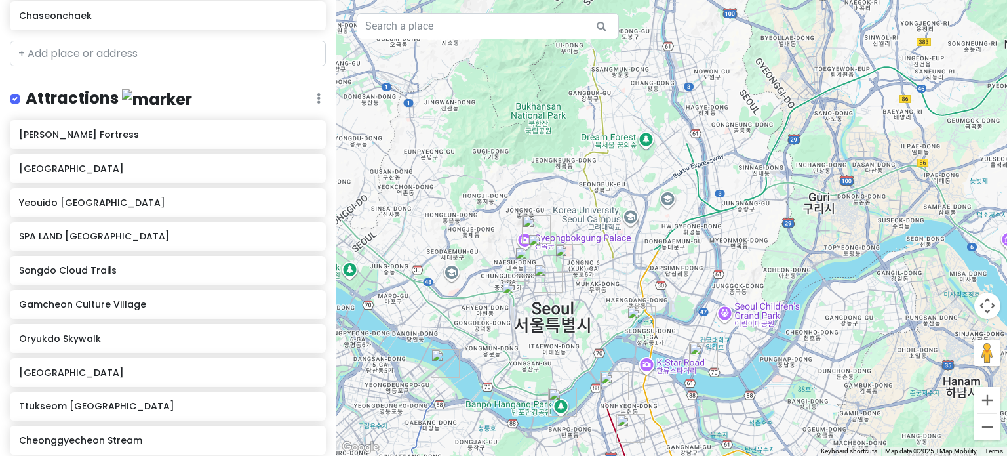
click at [535, 246] on img "Cheonggyecheon Stream" at bounding box center [528, 260] width 39 height 39
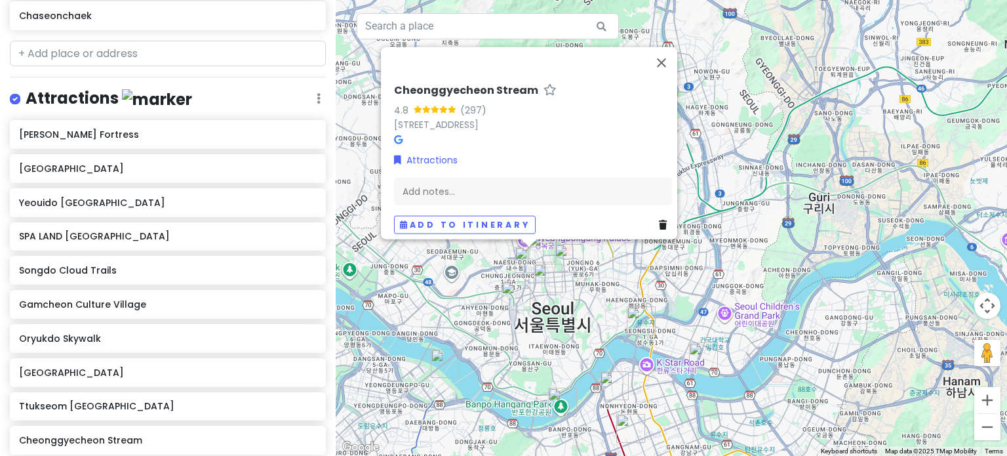
click at [542, 248] on img "Cheonggyecheon Stream" at bounding box center [528, 260] width 39 height 39
click at [547, 281] on img "Woomoolzip Myeong-dong" at bounding box center [547, 277] width 39 height 39
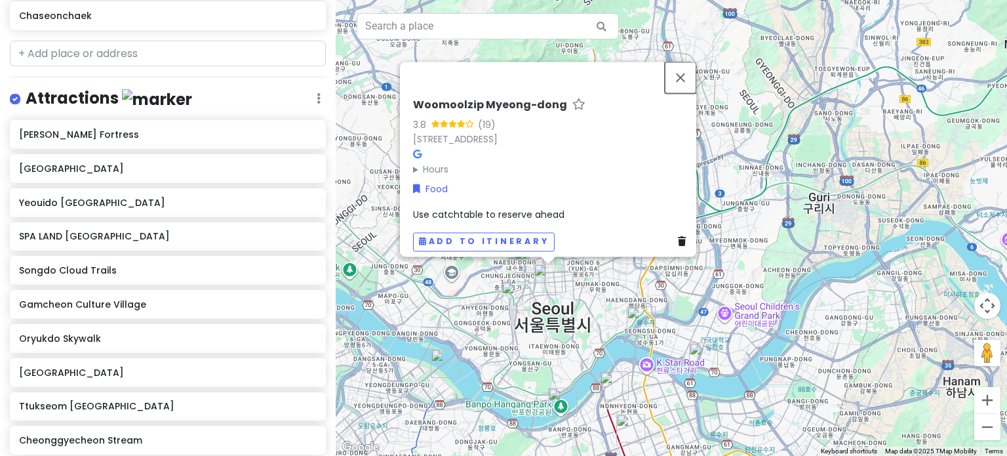
click at [694, 66] on button "Close" at bounding box center [680, 77] width 31 height 31
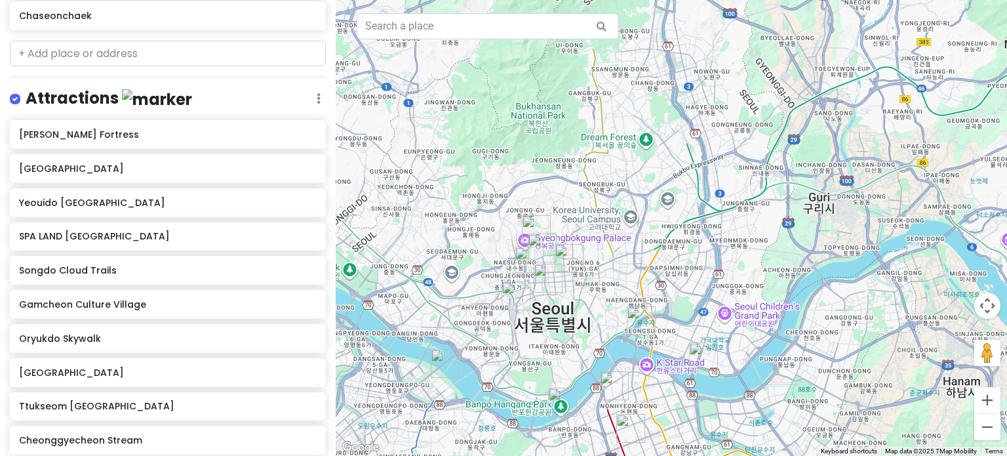
click at [507, 289] on img "Seoul Station" at bounding box center [515, 295] width 39 height 39
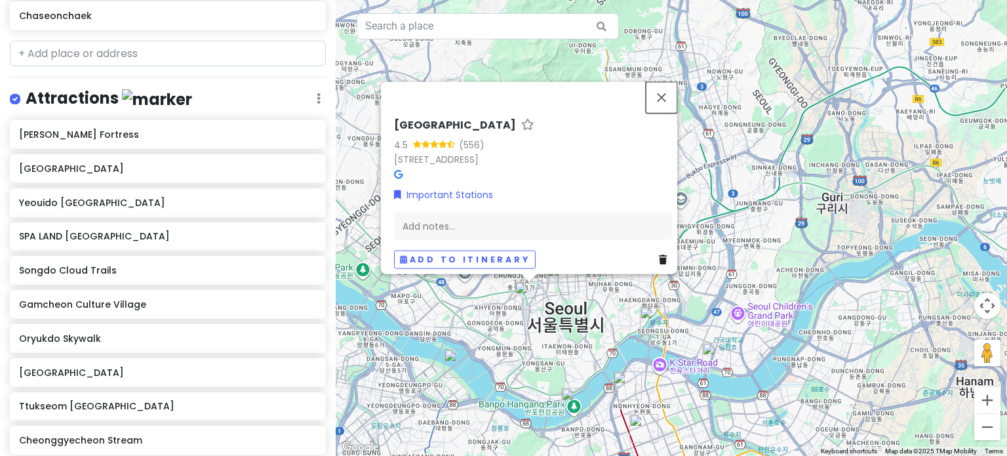
click at [675, 87] on button "Close" at bounding box center [661, 96] width 31 height 31
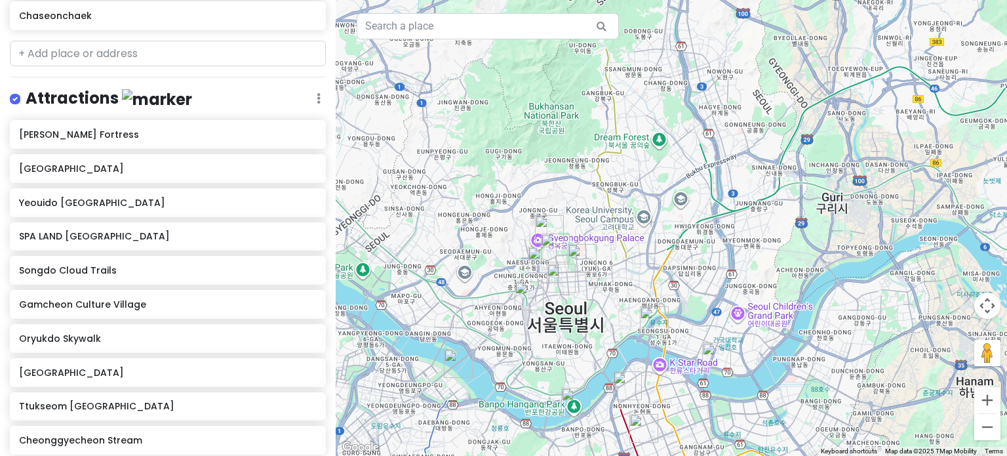
click at [580, 255] on img "Gwangjang Market" at bounding box center [581, 258] width 39 height 39
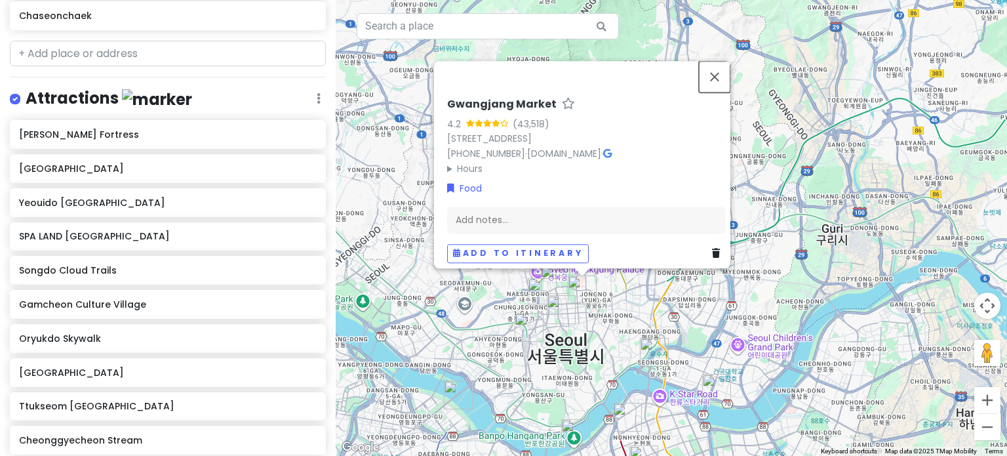
click at [717, 61] on button "Close" at bounding box center [714, 76] width 31 height 31
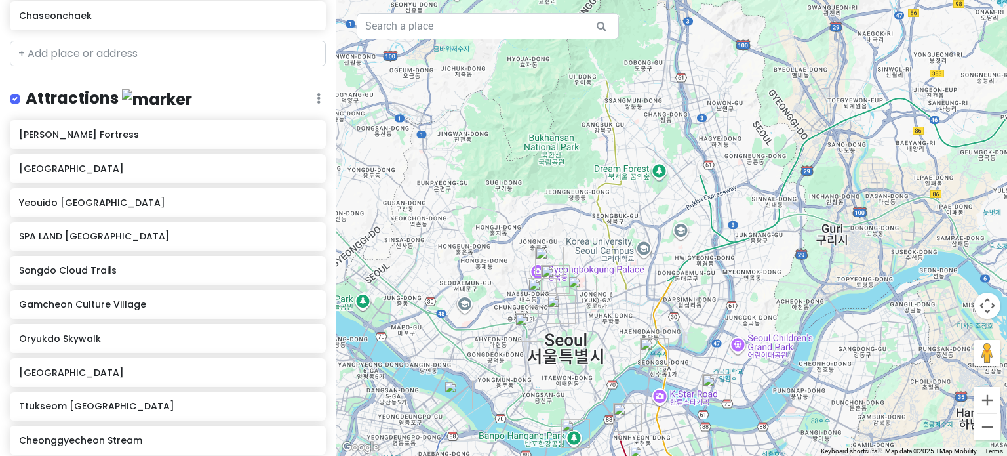
type input "starfield"
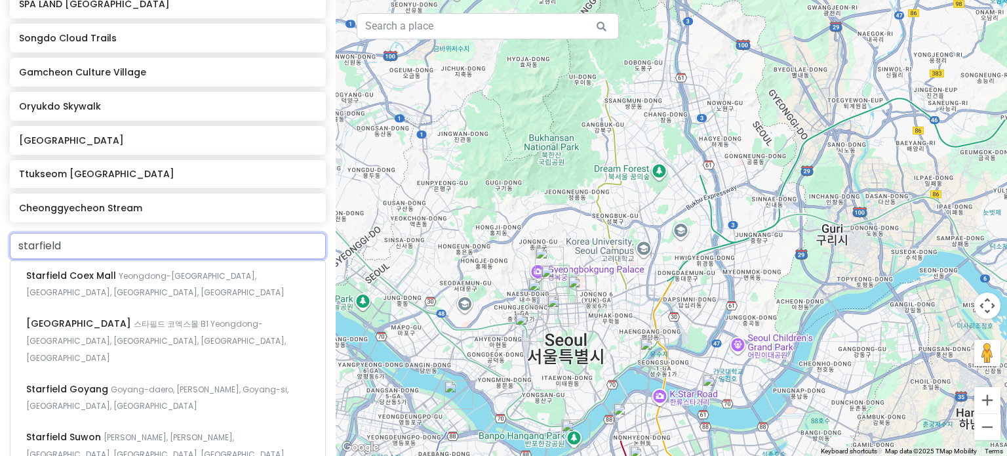
scroll to position [1166, 0]
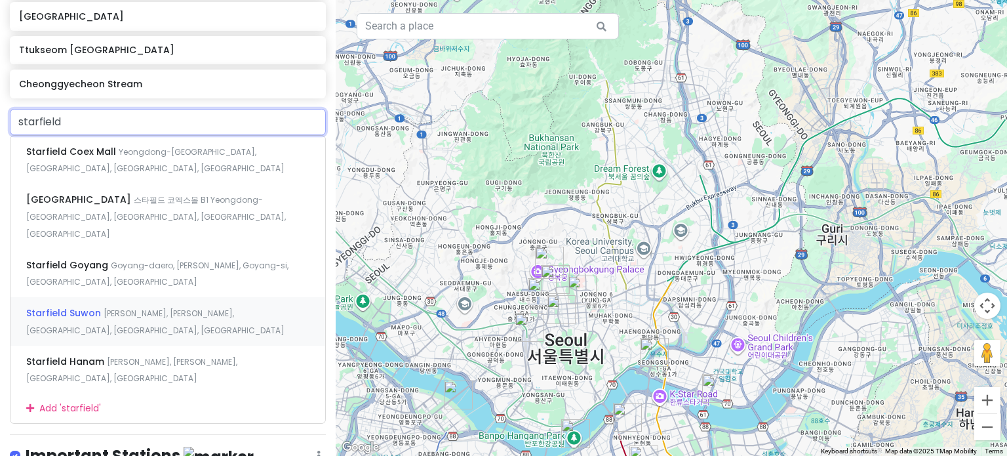
click at [173, 307] on span "[PERSON_NAME], [PERSON_NAME], [GEOGRAPHIC_DATA], [GEOGRAPHIC_DATA], [GEOGRAPHIC…" at bounding box center [155, 321] width 258 height 28
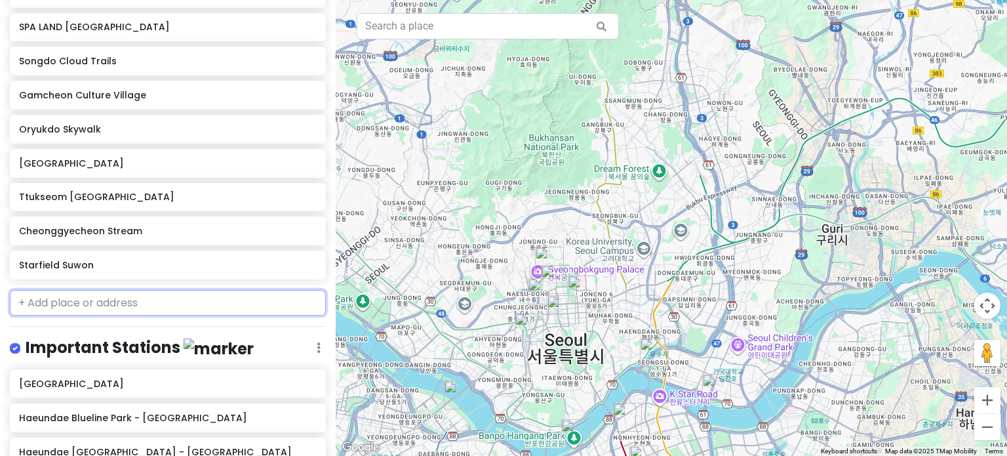
scroll to position [1054, 0]
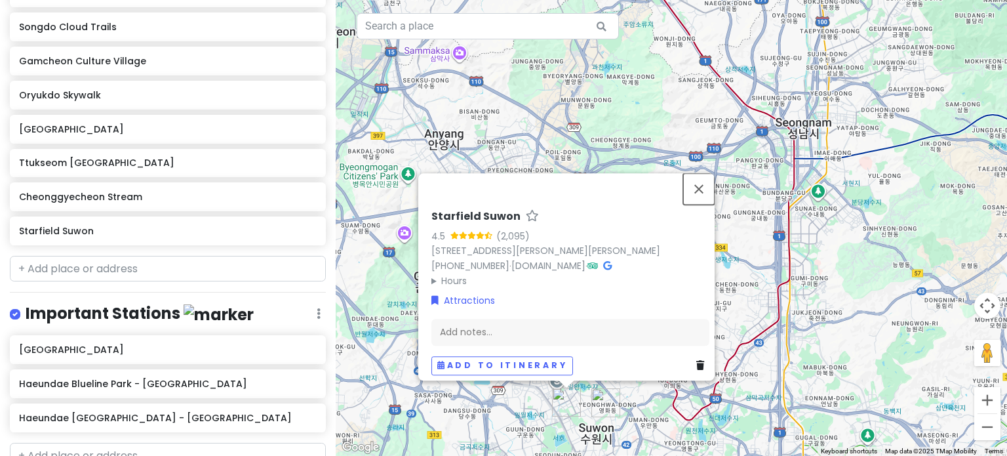
click at [709, 173] on button "Close" at bounding box center [698, 188] width 31 height 31
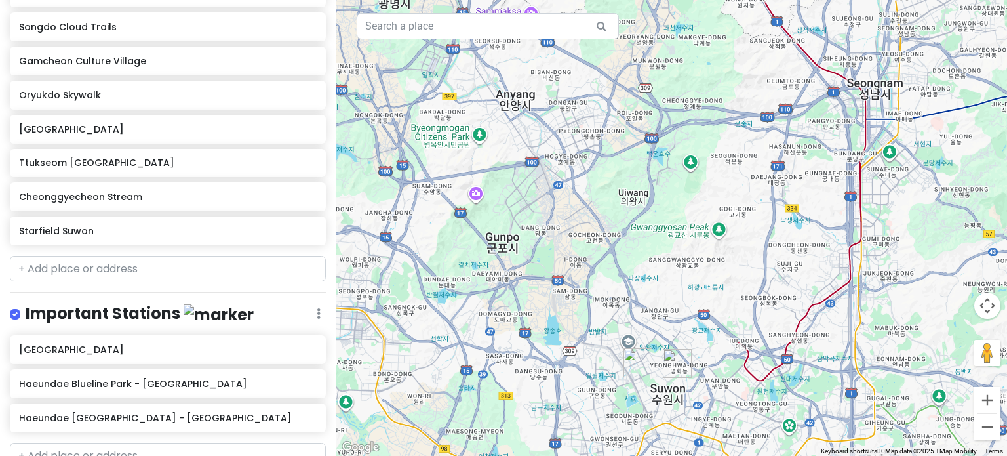
drag, startPoint x: 595, startPoint y: 264, endPoint x: 684, endPoint y: 214, distance: 102.1
click at [684, 214] on div at bounding box center [671, 228] width 671 height 456
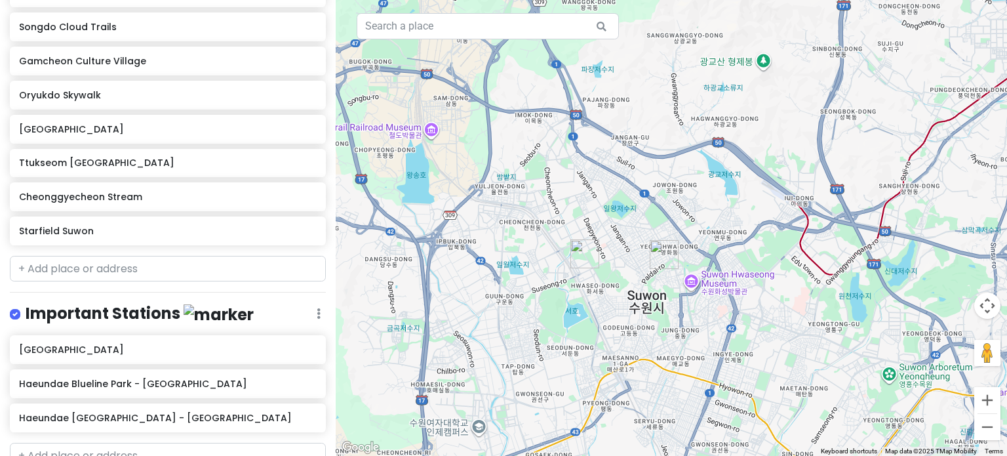
drag, startPoint x: 666, startPoint y: 269, endPoint x: 624, endPoint y: 238, distance: 52.4
click at [624, 238] on div at bounding box center [671, 228] width 671 height 456
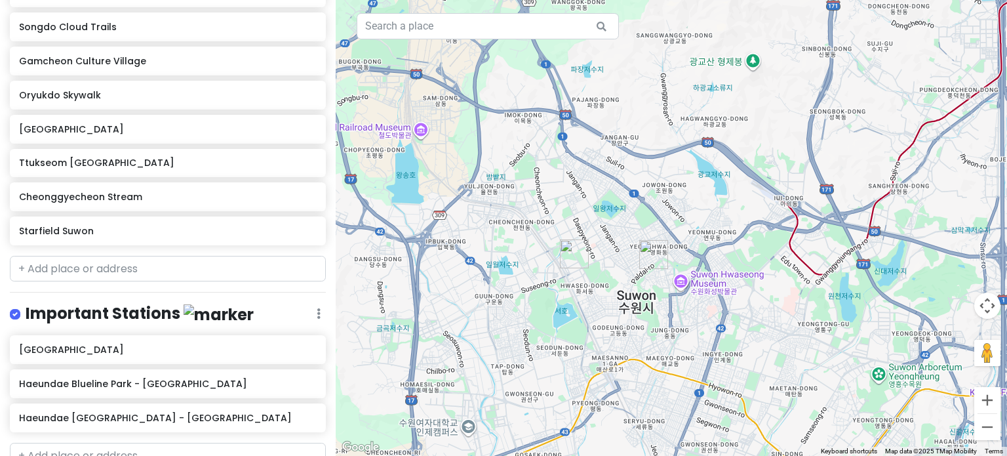
click at [684, 283] on div at bounding box center [671, 228] width 671 height 456
